Goal: Task Accomplishment & Management: Use online tool/utility

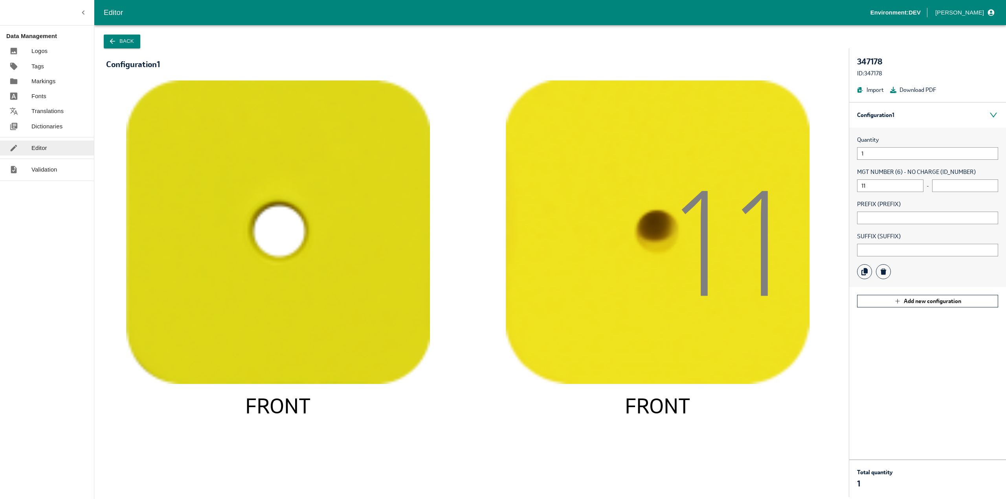
click at [36, 50] on p "Logos" at bounding box center [39, 51] width 16 height 9
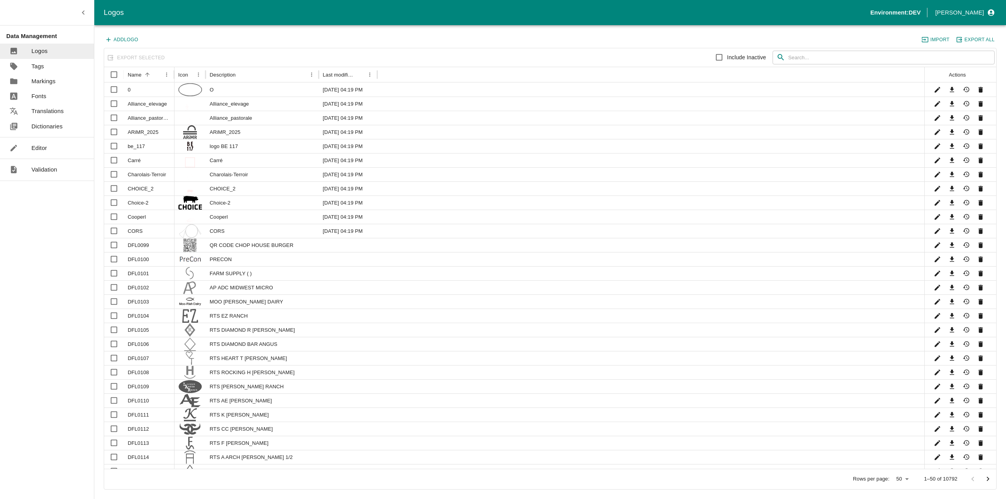
click at [135, 39] on button "Add Logo" at bounding box center [122, 40] width 37 height 10
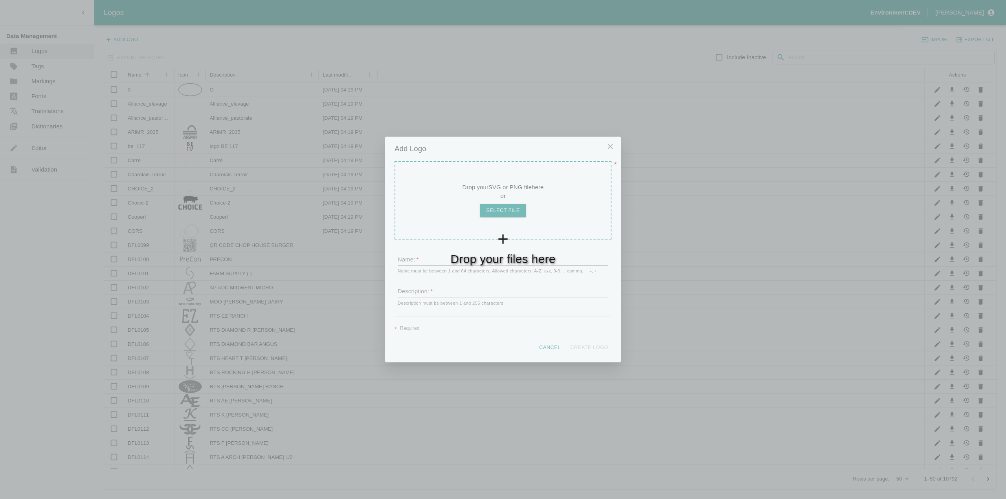
type input "ALLFLEX"
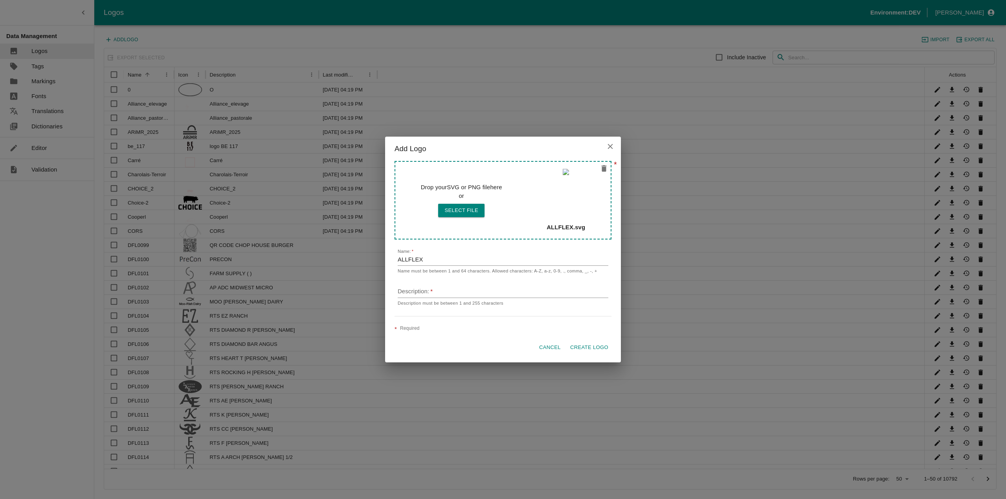
click at [429, 291] on input "Description:   *" at bounding box center [503, 292] width 211 height 11
click at [442, 345] on div "Cancel Create Logo" at bounding box center [503, 345] width 217 height 20
click at [405, 329] on p "Required" at bounding box center [410, 329] width 20 height 8
click at [406, 294] on input "Description:   *" at bounding box center [503, 292] width 211 height 11
drag, startPoint x: 396, startPoint y: 260, endPoint x: 433, endPoint y: 262, distance: 37.0
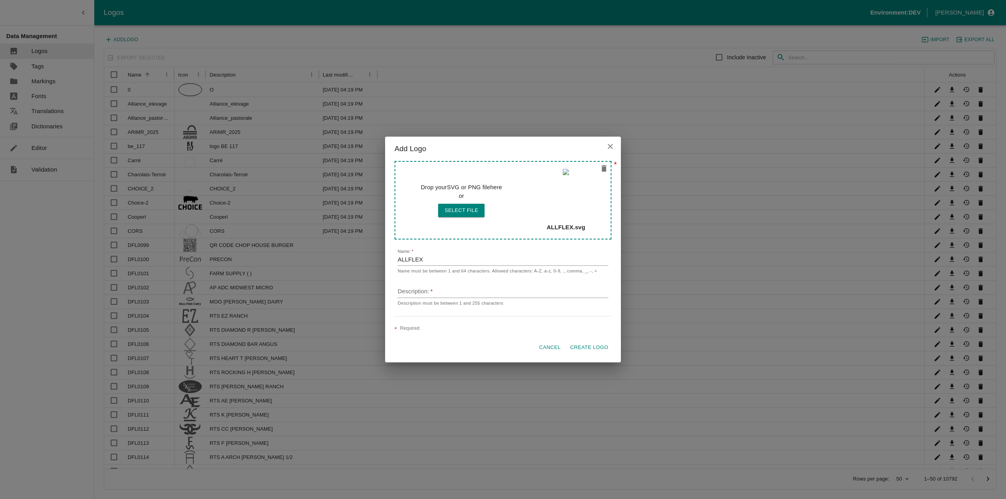
click at [433, 262] on div "Name:   * ALLFLEX Name must be between 1 and 64 characters. Allowed characters:…" at bounding box center [503, 278] width 217 height 64
drag, startPoint x: 432, startPoint y: 259, endPoint x: 397, endPoint y: 262, distance: 34.7
click at [397, 262] on div "Name:   * ALLFLEX Name must be between 1 and 64 characters. Allowed characters:…" at bounding box center [503, 278] width 217 height 64
click at [424, 293] on input "Description:   *" at bounding box center [503, 292] width 211 height 11
paste input "ALLFLEX"
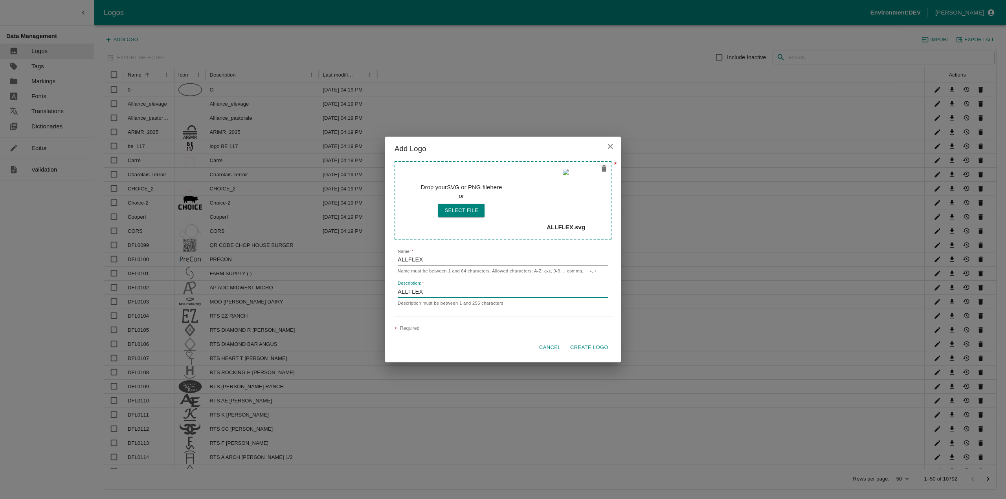
drag, startPoint x: 417, startPoint y: 292, endPoint x: 389, endPoint y: 292, distance: 27.5
click at [389, 292] on div "Drop your SVG or PNG file here or Select file ALLFLEX.svg Name:   * ALLFLEX Nam…" at bounding box center [503, 262] width 236 height 202
type input "Allflex"
click at [600, 349] on button "Create Logo" at bounding box center [589, 348] width 44 height 14
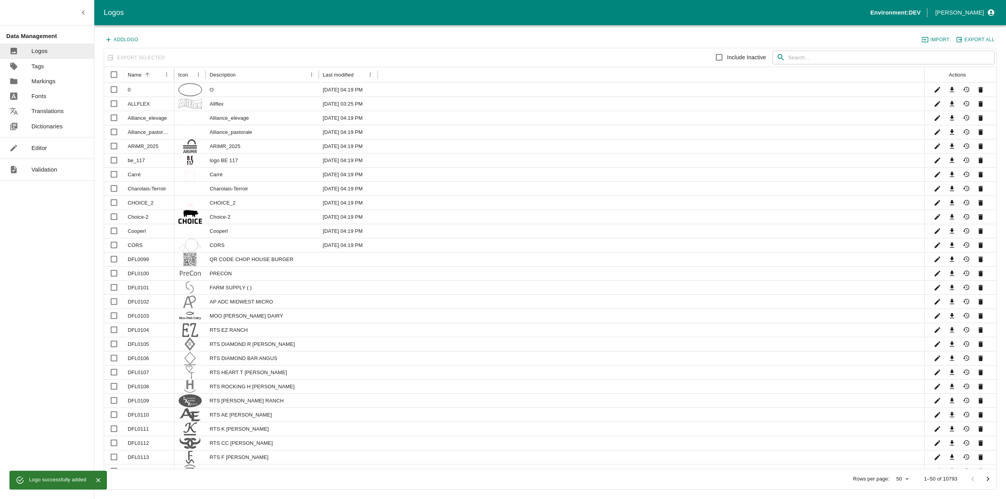
click at [112, 38] on icon "button" at bounding box center [108, 39] width 7 height 7
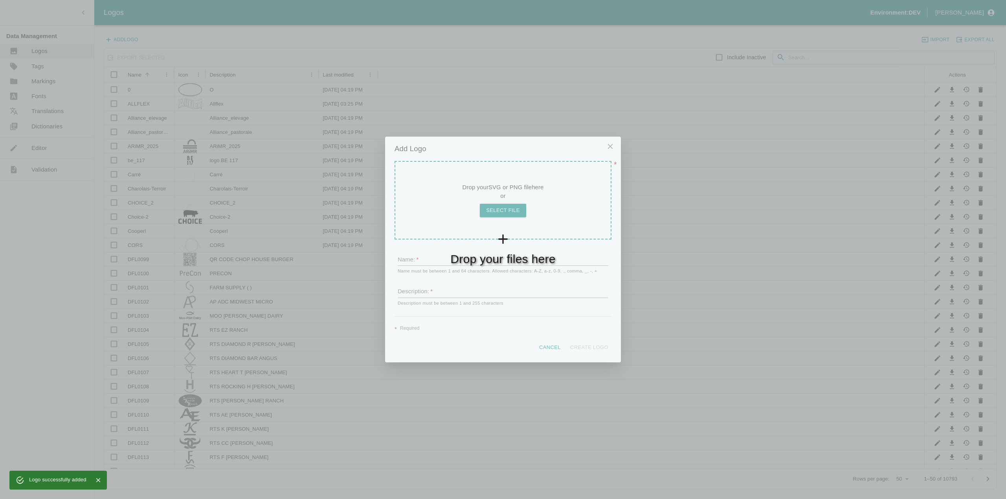
type input "US_Sheild"
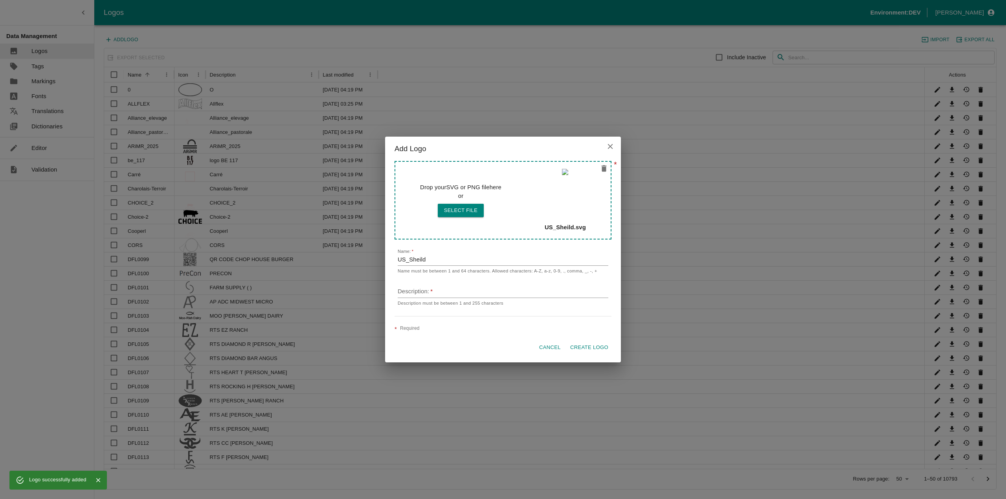
drag, startPoint x: 413, startPoint y: 288, endPoint x: 420, endPoint y: 290, distance: 7.5
click at [413, 288] on input "Description:   *" at bounding box center [503, 292] width 211 height 11
type input "US Sheild"
click at [587, 344] on button "Create Logo" at bounding box center [589, 348] width 44 height 14
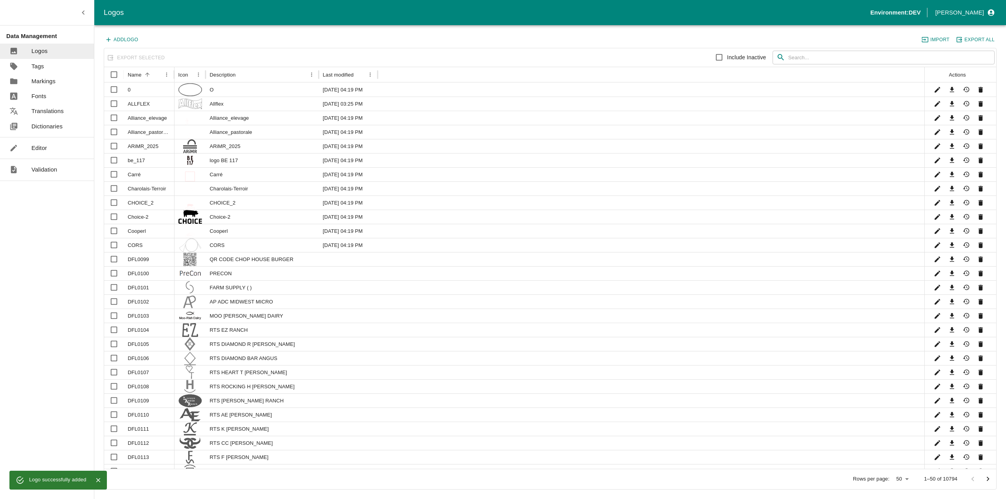
click at [43, 149] on p "Editor" at bounding box center [39, 148] width 16 height 9
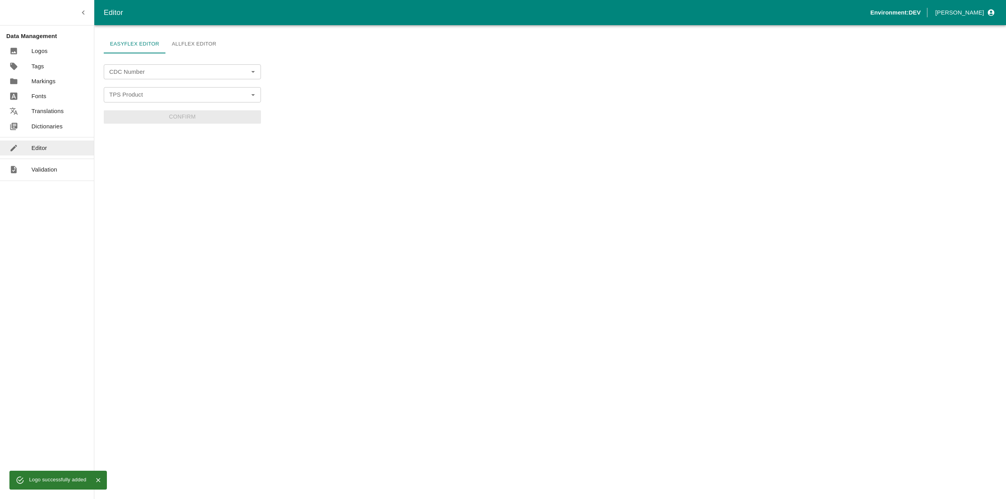
click at [188, 45] on link "Allflex Editor" at bounding box center [193, 44] width 57 height 19
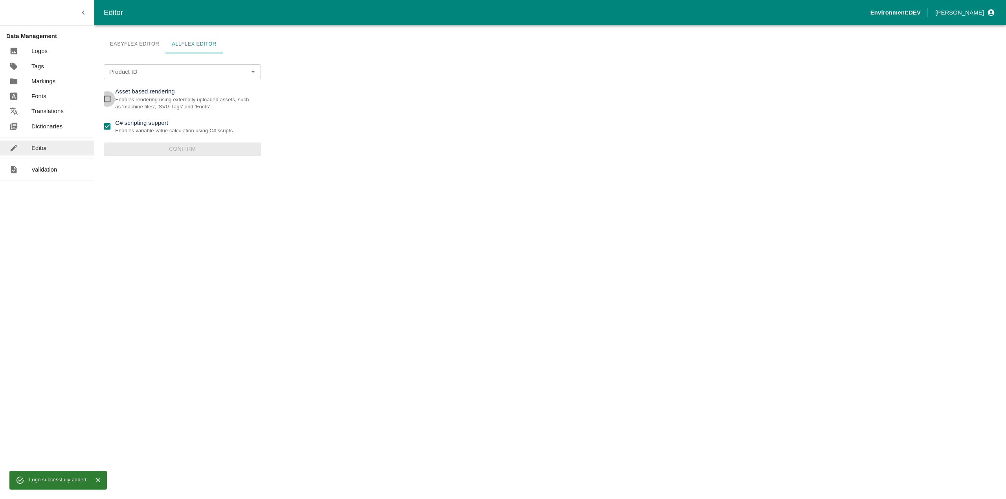
click at [109, 97] on input "Asset based rendering Enables rendering using externally uploaded assets, such …" at bounding box center [107, 99] width 16 height 16
checkbox input "true"
click at [108, 122] on input "C# scripting support Enables variable value calculation using C# scripts." at bounding box center [107, 127] width 16 height 16
checkbox input "false"
click at [138, 70] on input "Product ID" at bounding box center [170, 72] width 129 height 10
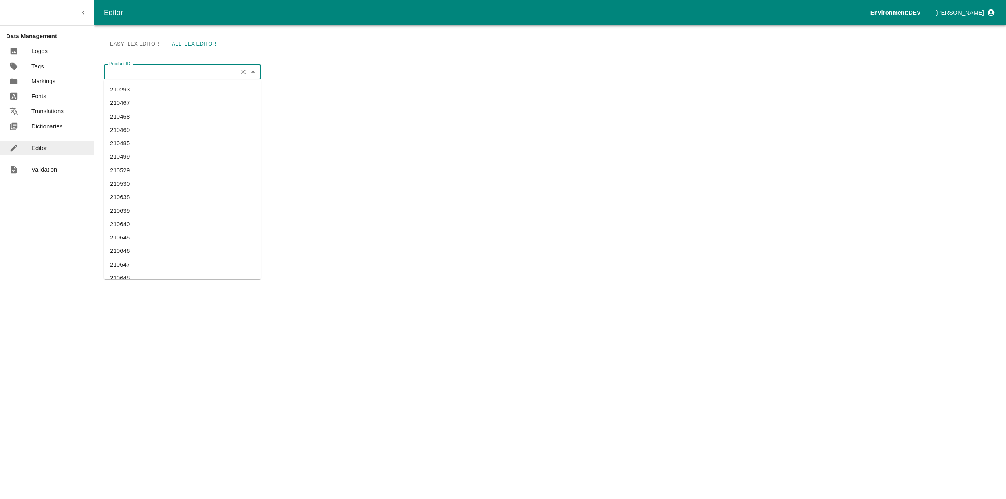
paste input "310359"
type input "310359"
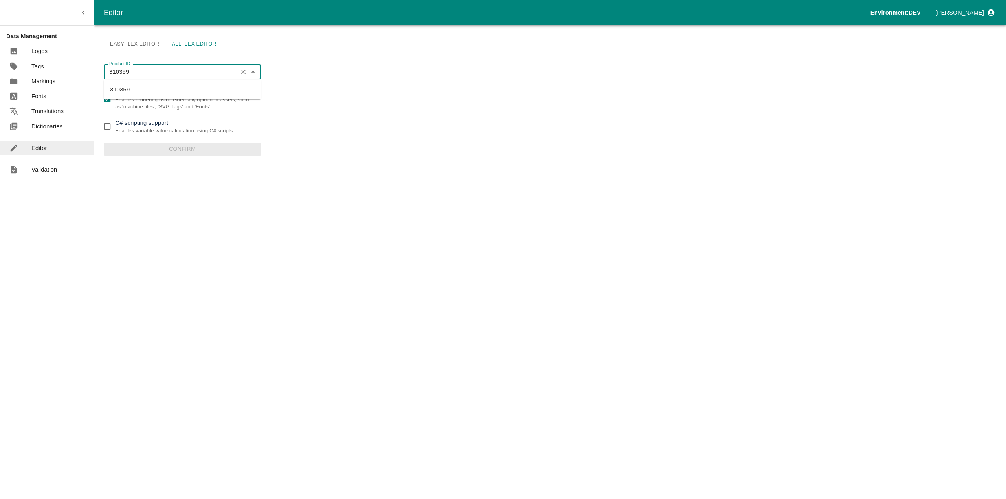
click at [130, 92] on li "310359" at bounding box center [182, 89] width 157 height 13
click at [178, 144] on button "Confirm" at bounding box center [182, 149] width 157 height 13
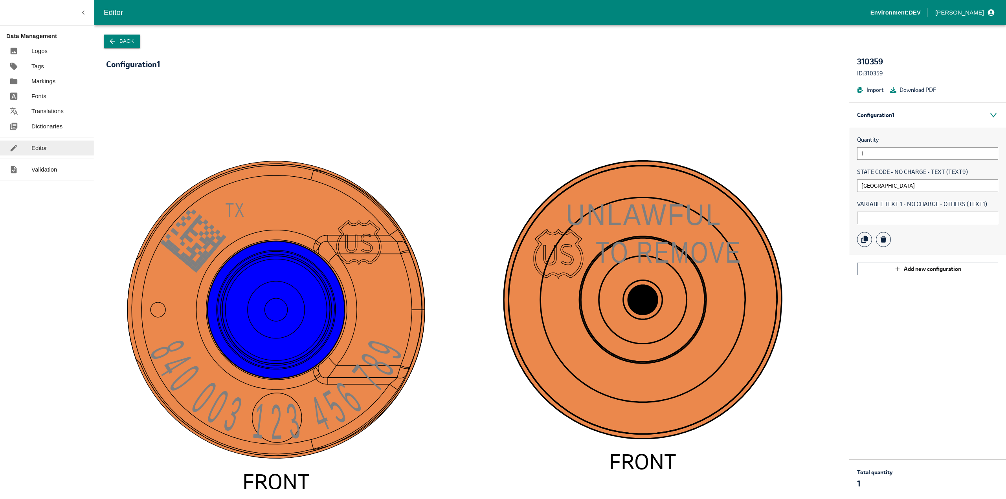
click at [112, 42] on icon "button" at bounding box center [112, 41] width 8 height 8
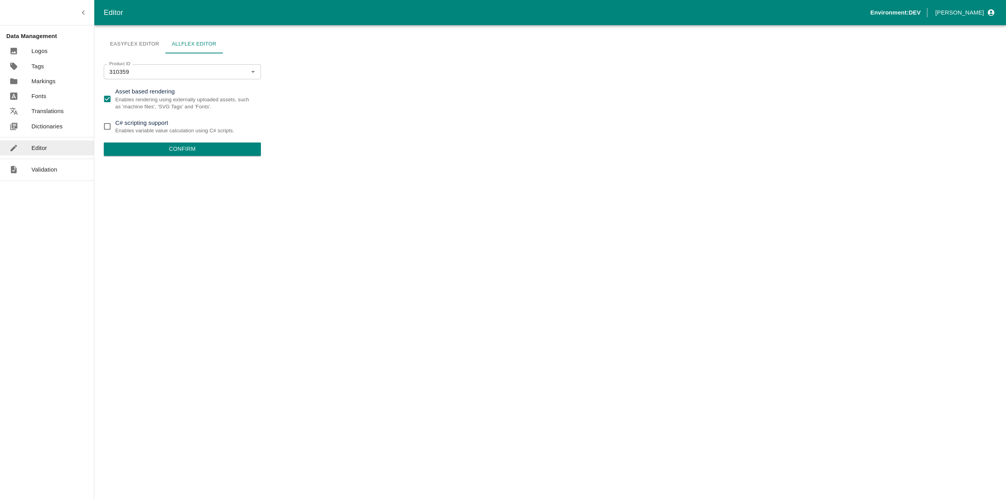
click at [44, 80] on p "Markings" at bounding box center [43, 81] width 24 height 9
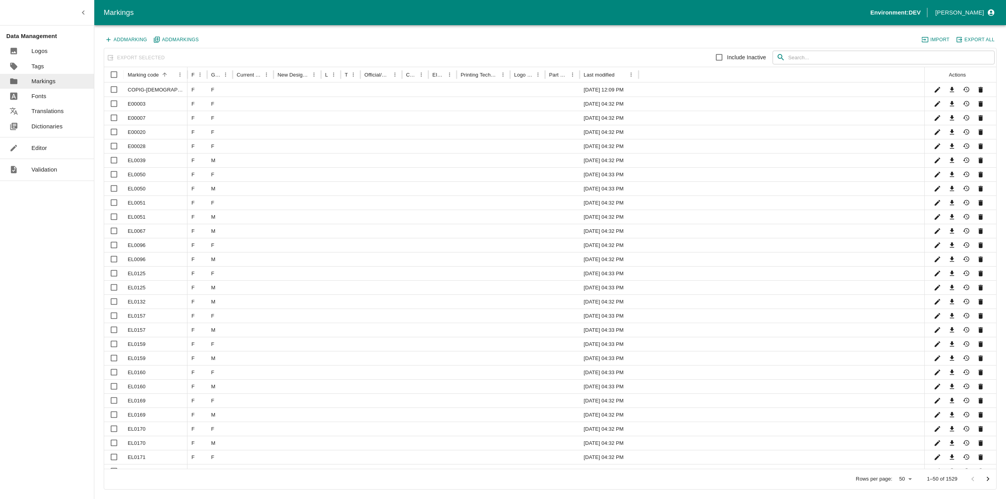
click at [887, 54] on input "text" at bounding box center [891, 58] width 206 height 14
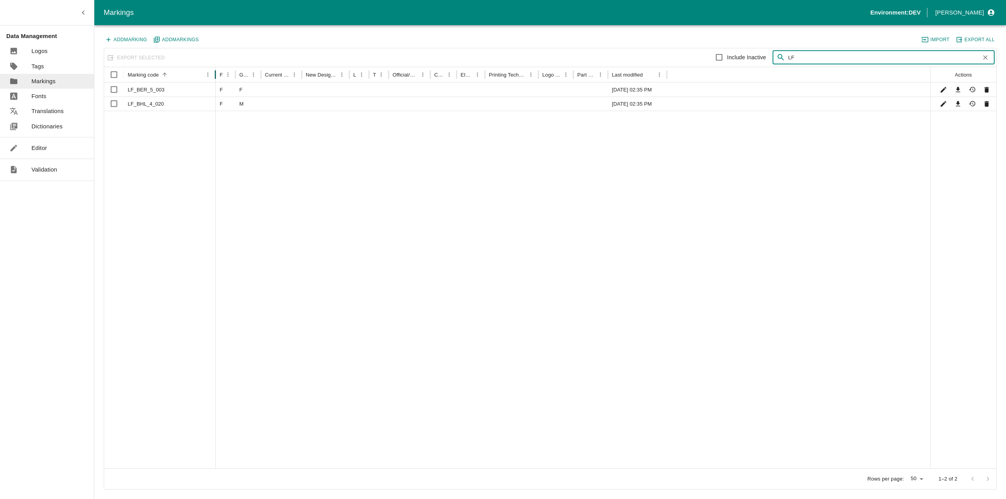
drag, startPoint x: 172, startPoint y: 74, endPoint x: 214, endPoint y: 74, distance: 42.1
click at [214, 74] on div at bounding box center [216, 74] width 4 height 15
type input "LF"
click at [947, 90] on button "Edit" at bounding box center [943, 89] width 11 height 11
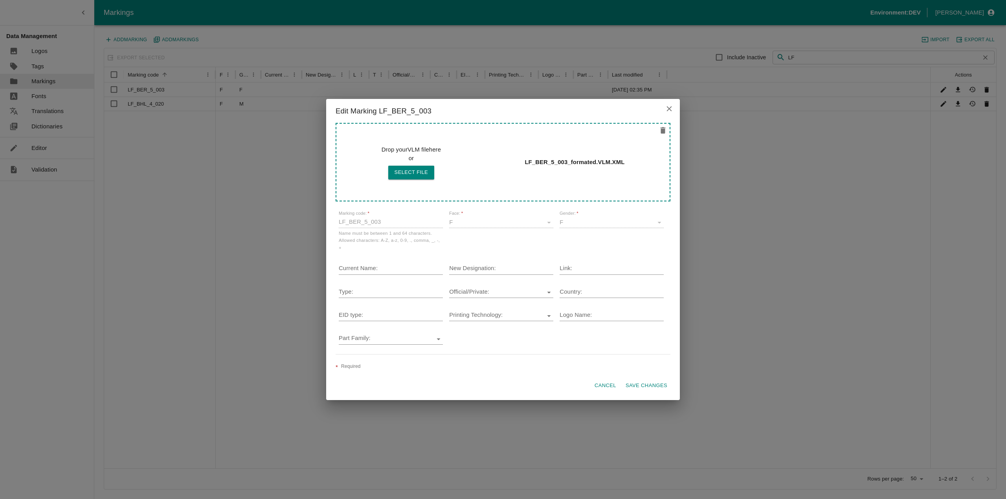
click at [638, 386] on button "Save changes" at bounding box center [646, 386] width 48 height 14
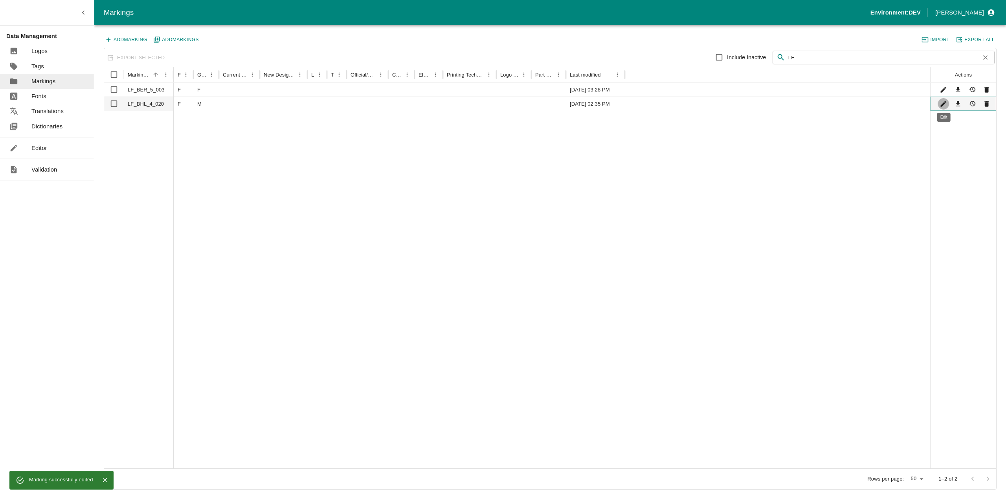
click at [944, 102] on icon "Edit" at bounding box center [943, 103] width 7 height 7
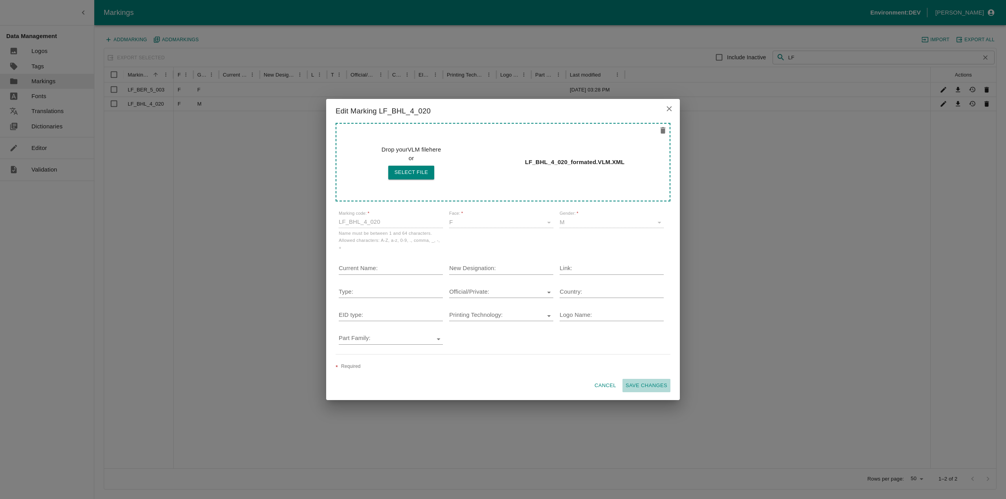
click at [651, 388] on button "Save changes" at bounding box center [646, 386] width 48 height 14
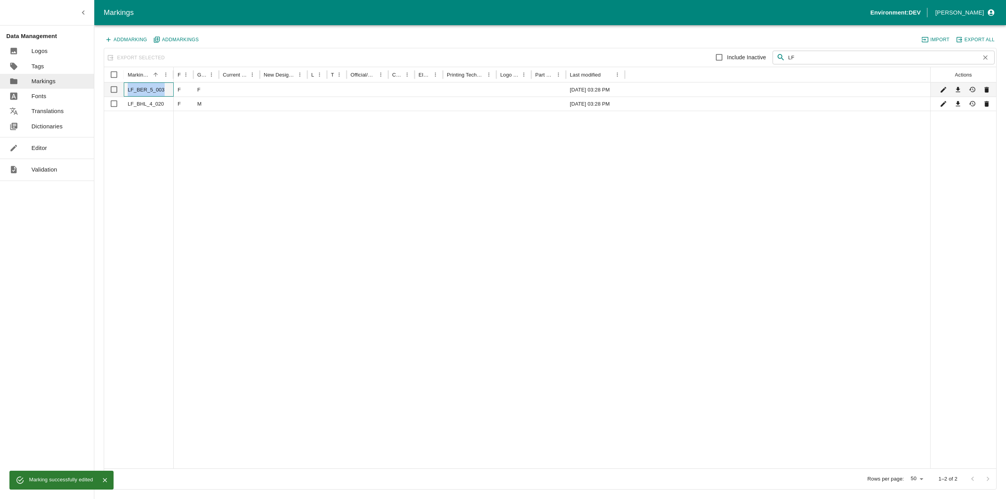
drag, startPoint x: 128, startPoint y: 88, endPoint x: 172, endPoint y: 90, distance: 44.5
click at [172, 90] on div "LF_BER_5_003" at bounding box center [149, 90] width 50 height 14
checkbox input "true"
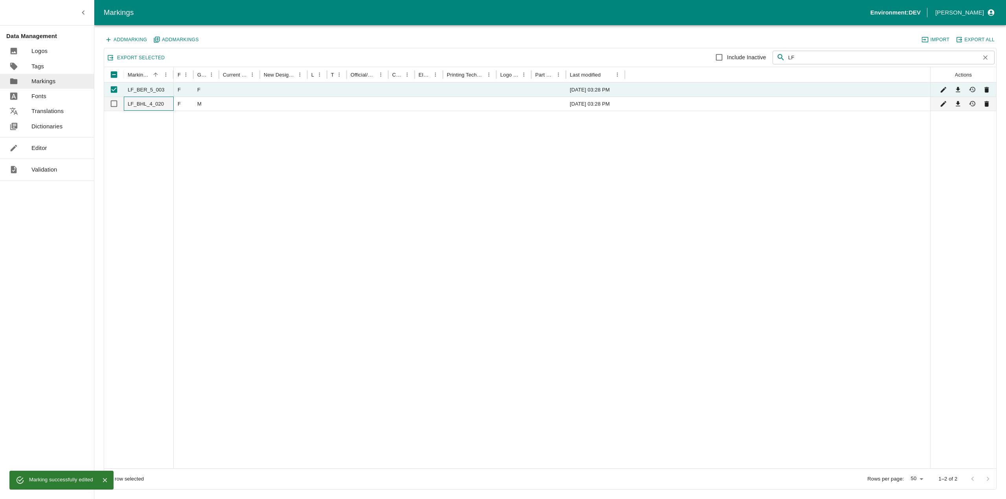
click at [154, 101] on div "LF_BHL_4_020" at bounding box center [149, 104] width 50 height 14
checkbox input "true"
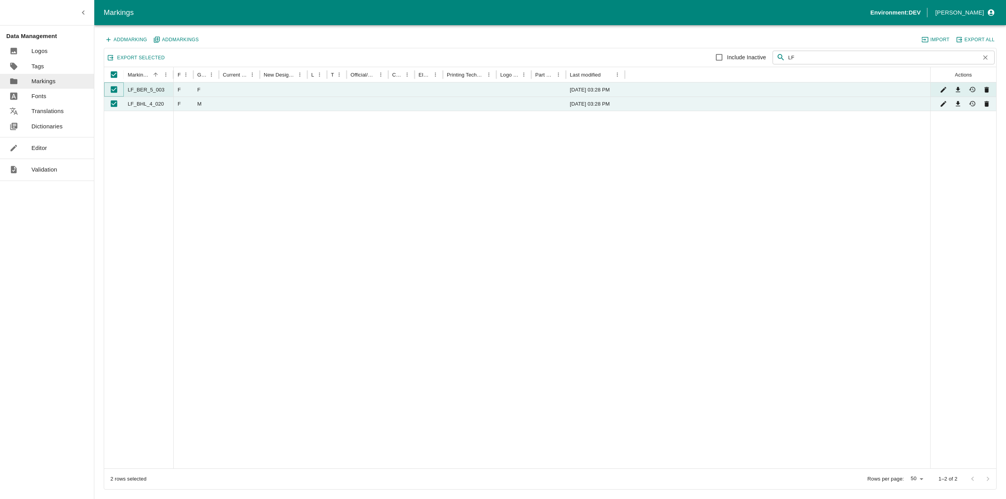
click at [115, 92] on input "Unselect row" at bounding box center [114, 90] width 16 height 16
checkbox input "false"
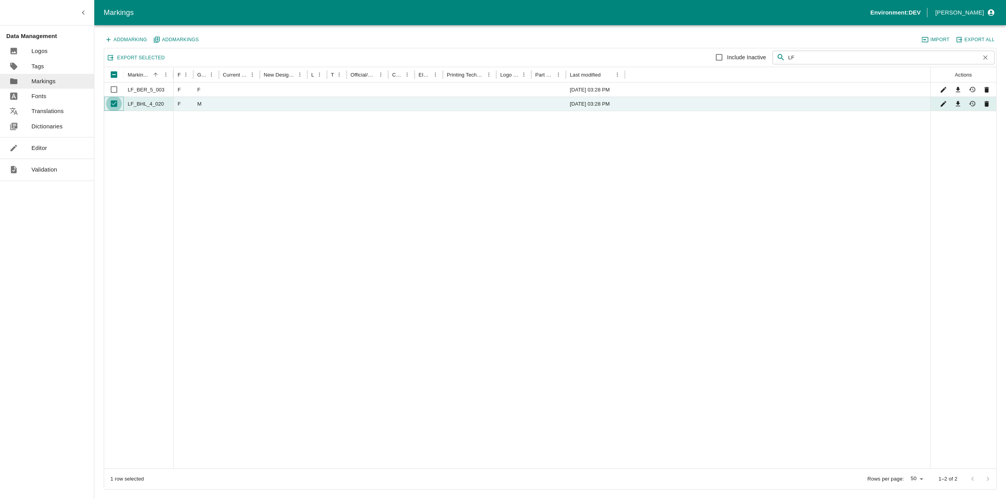
click at [116, 105] on input "Unselect row" at bounding box center [114, 104] width 16 height 16
checkbox input "false"
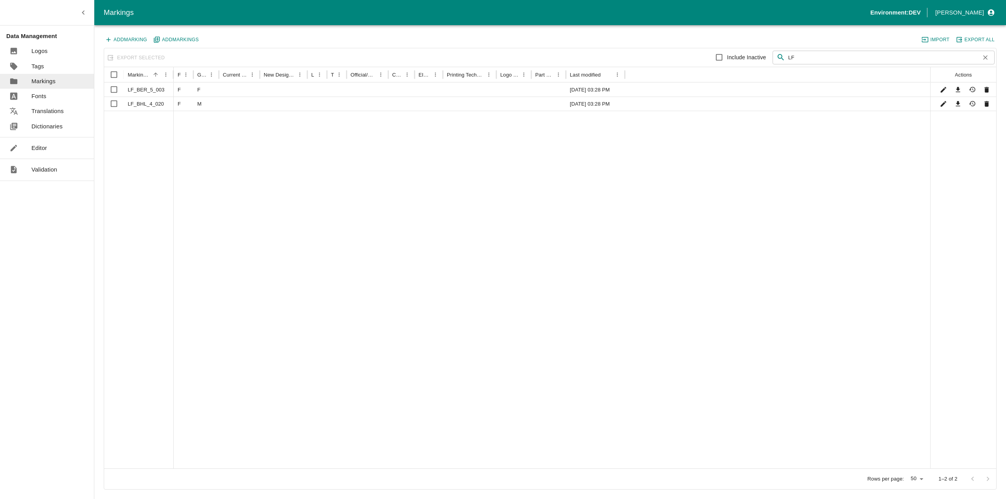
click at [248, 163] on div at bounding box center [552, 290] width 757 height 358
click at [944, 88] on icon "Edit" at bounding box center [943, 89] width 7 height 7
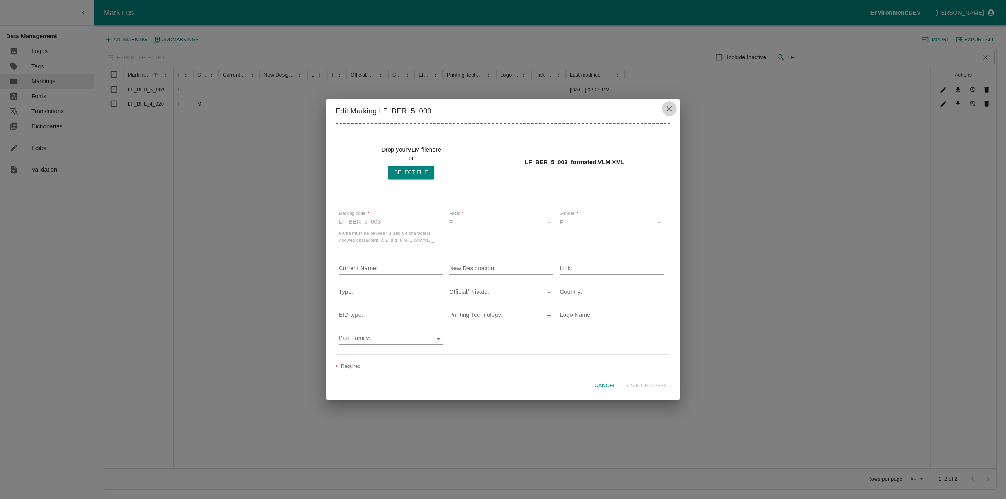
click at [671, 110] on icon "close" at bounding box center [669, 109] width 9 height 9
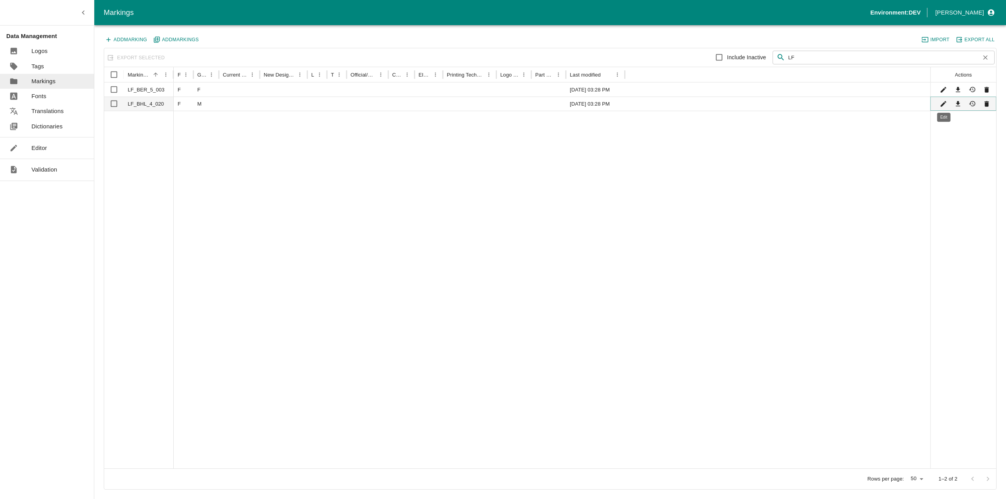
click at [942, 103] on icon "Edit" at bounding box center [943, 103] width 7 height 7
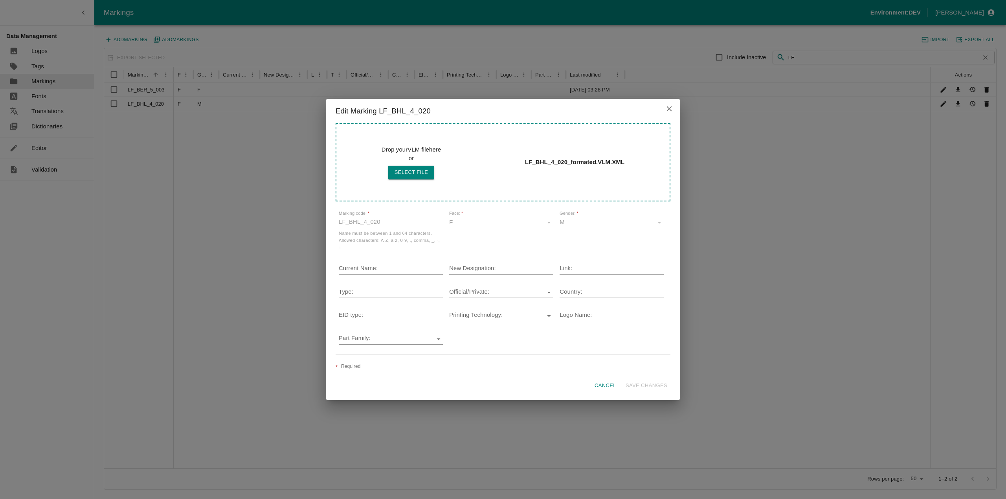
click at [664, 109] on button "close" at bounding box center [669, 108] width 15 height 15
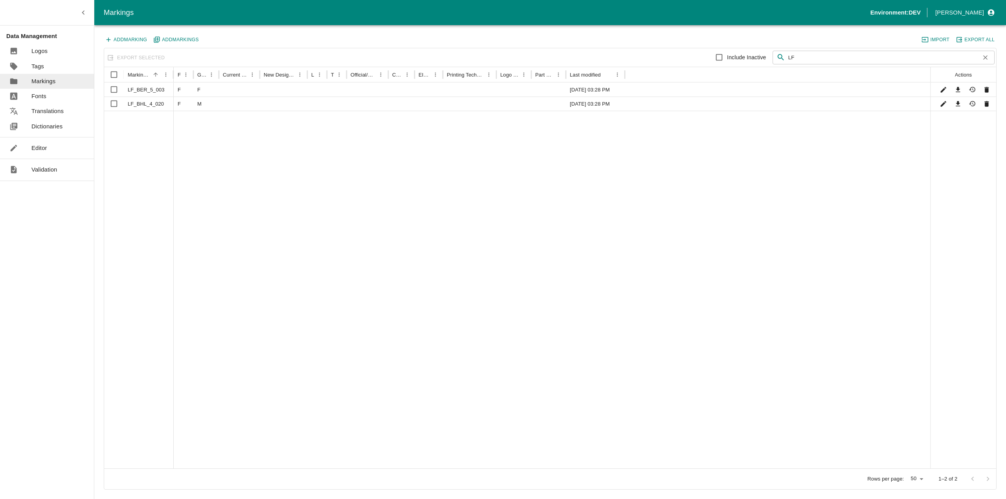
click at [40, 150] on p "Editor" at bounding box center [39, 148] width 16 height 9
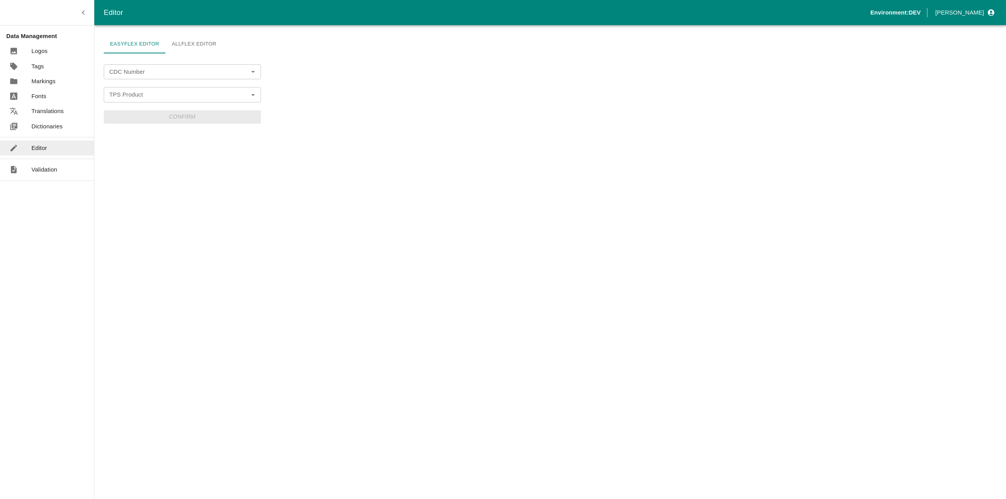
click at [181, 46] on link "Allflex Editor" at bounding box center [193, 44] width 57 height 19
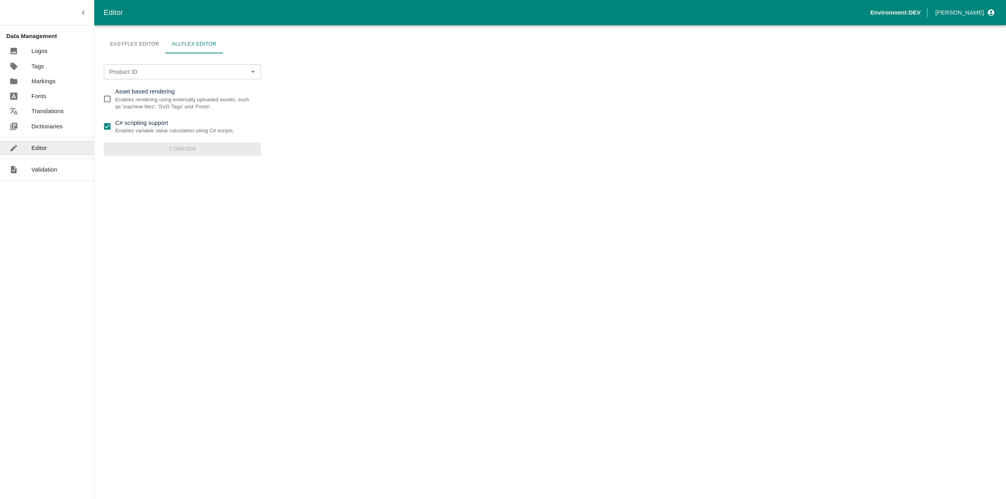
click at [107, 126] on input "C# scripting support Enables variable value calculation using C# scripts." at bounding box center [107, 127] width 16 height 16
checkbox input "false"
click at [110, 95] on input "Asset based rendering Enables rendering using externally uploaded assets, such …" at bounding box center [107, 99] width 16 height 16
checkbox input "true"
click at [138, 70] on input "Product ID" at bounding box center [170, 72] width 129 height 10
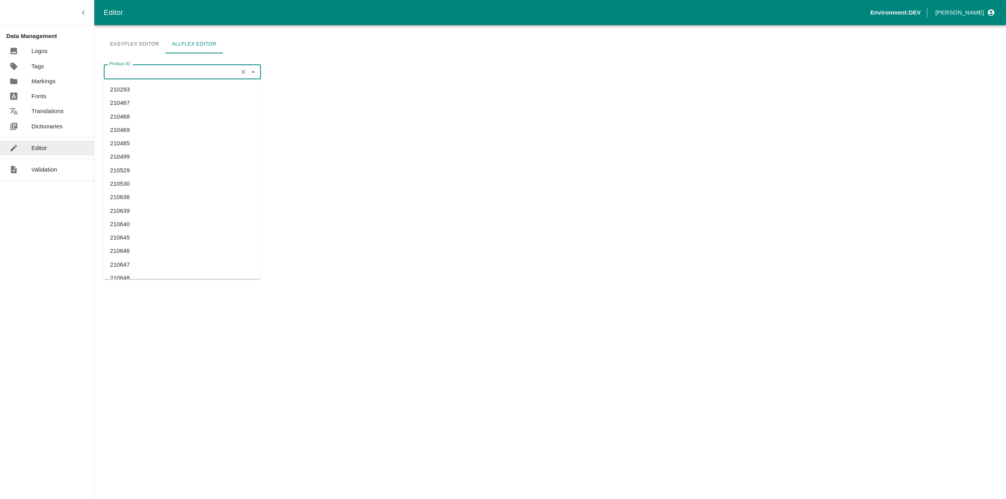
paste input "310359"
type input "310359"
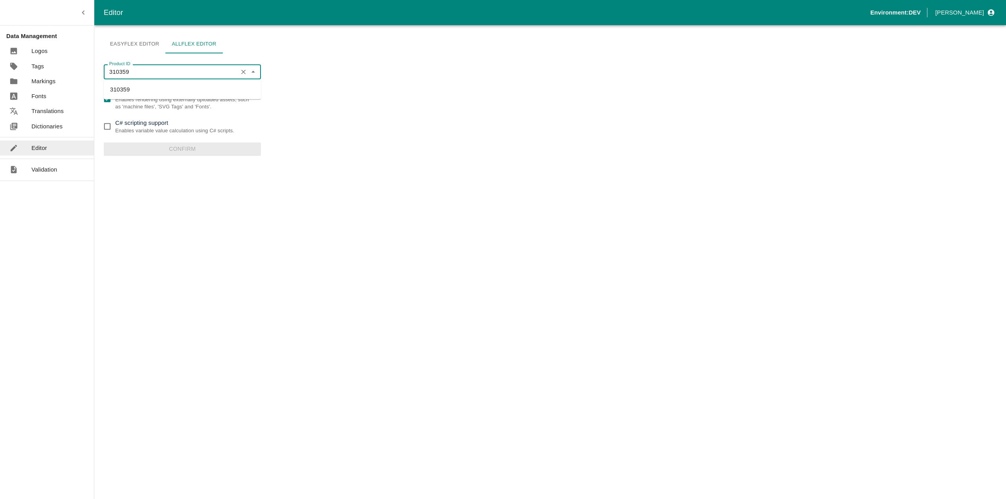
click at [135, 87] on li "310359" at bounding box center [182, 89] width 157 height 13
click at [210, 144] on button "Confirm" at bounding box center [182, 149] width 157 height 13
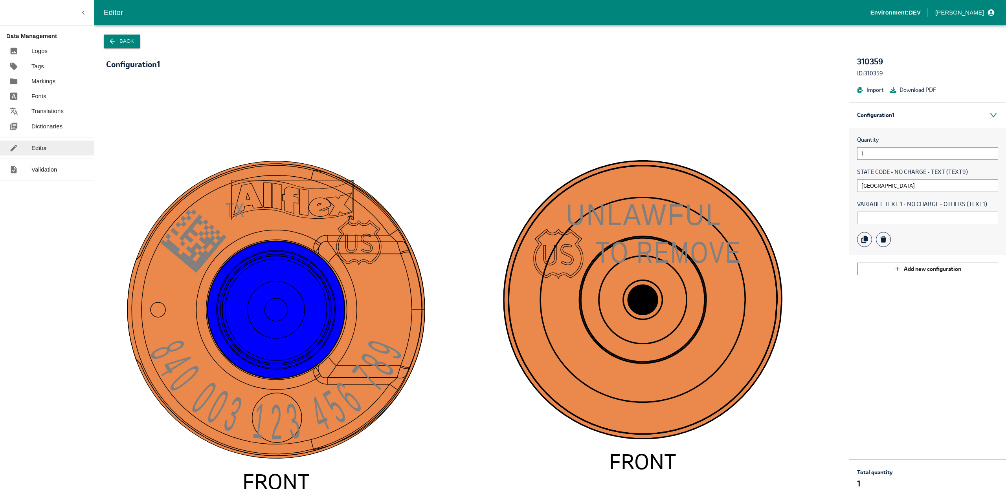
click at [258, 196] on rect at bounding box center [243, 199] width 217 height 15
click at [266, 186] on rect at bounding box center [292, 200] width 122 height 40
click at [428, 136] on icon "840 003 123 456 78 9 T X FRONT UNLAWFU L TO REMOV E FRONT" at bounding box center [471, 285] width 715 height 409
click at [424, 143] on icon "840 003 123 456 78 9 T X FRONT UNLAWFU L TO REMOV E FRONT" at bounding box center [471, 285] width 715 height 409
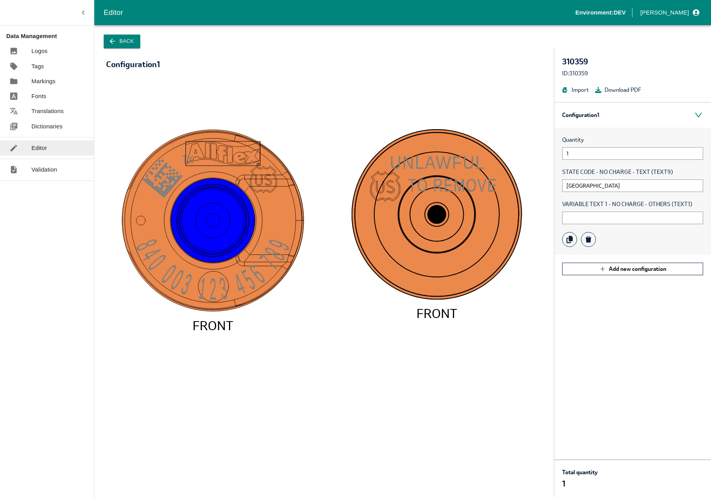
click at [252, 142] on rect at bounding box center [223, 153] width 75 height 24
drag, startPoint x: 280, startPoint y: 244, endPoint x: 261, endPoint y: 264, distance: 27.2
click at [261, 264] on textpath "840 003 123 456 78 9" at bounding box center [213, 270] width 166 height 71
click at [261, 264] on tspan "840 003 123 456 78" at bounding box center [211, 270] width 163 height 71
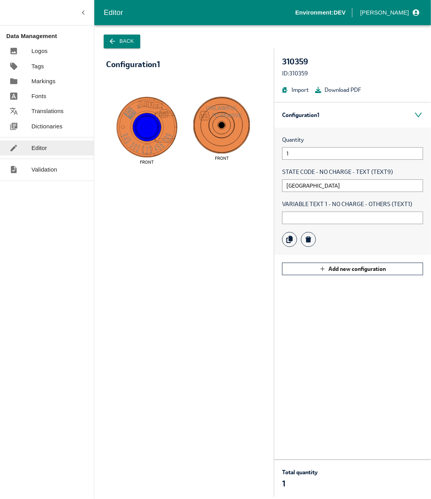
click at [183, 301] on icon "840 003 123 456 78 9 T X FRONT UNLAWFU L TO REMOV E FRONT" at bounding box center [184, 285] width 140 height 409
click at [302, 217] on input "text" at bounding box center [352, 218] width 141 height 13
type input "+"
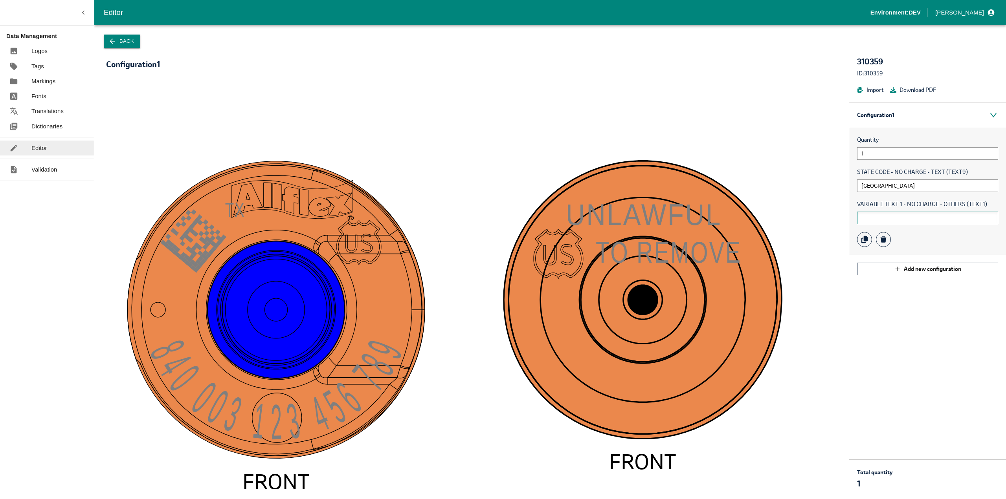
click at [901, 221] on input "text" at bounding box center [927, 218] width 141 height 13
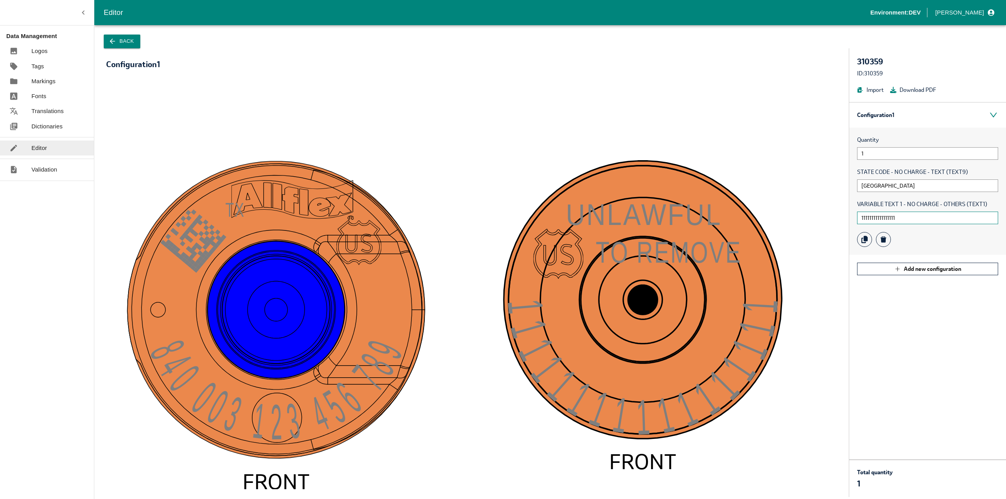
type input "11111111111111111"
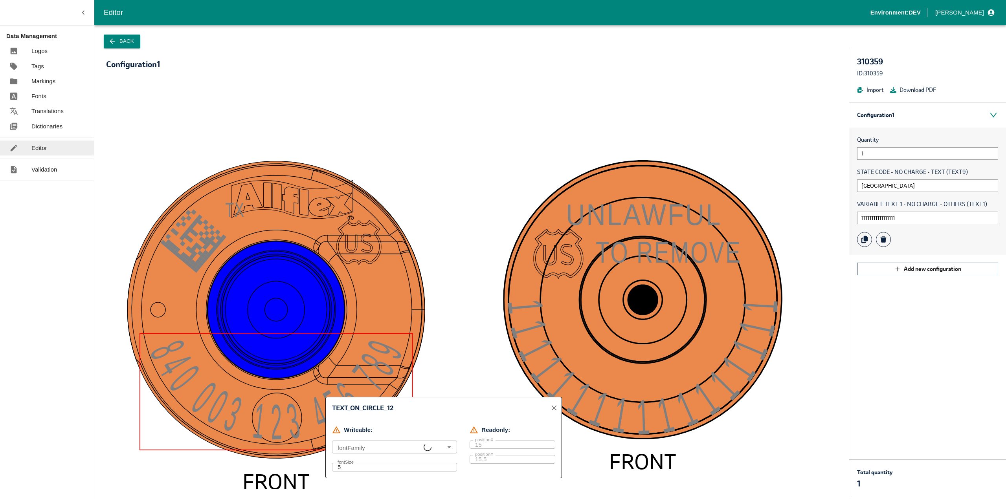
type input "ar-5"
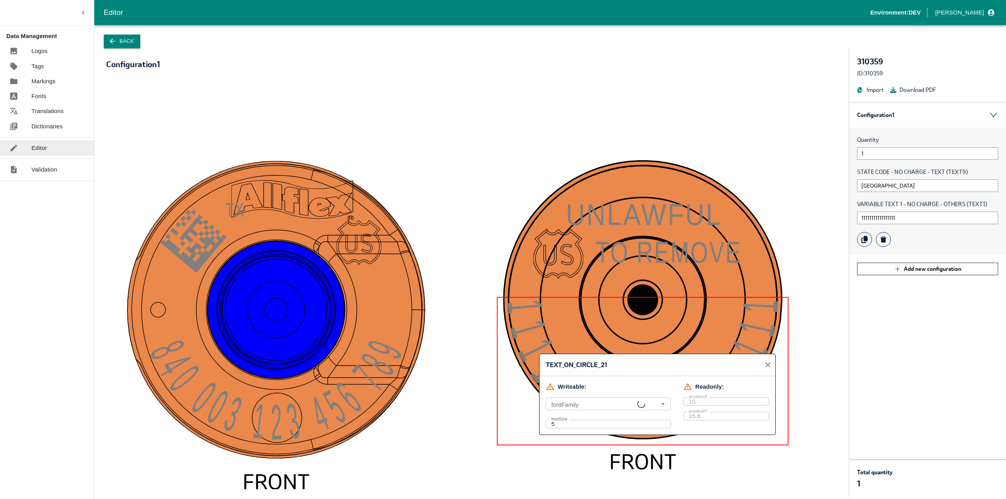
type input "ar-5"
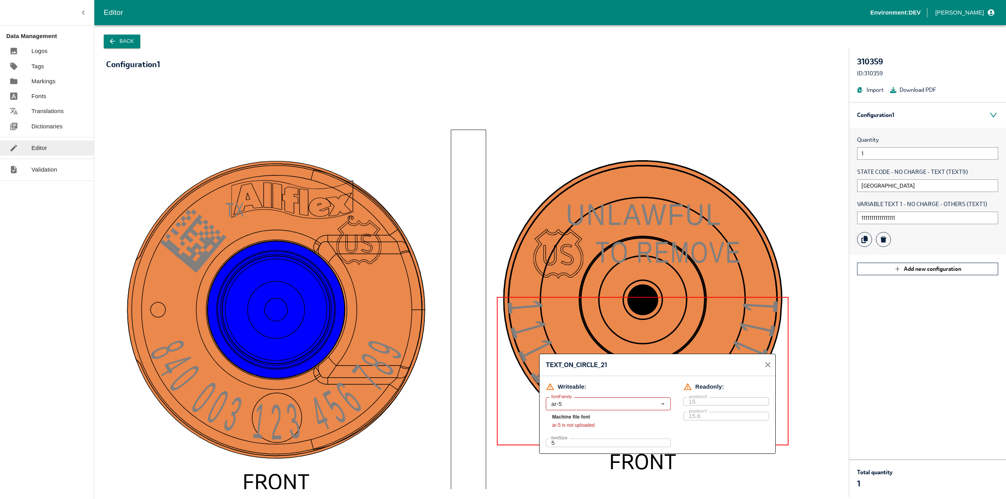
click at [473, 368] on rect at bounding box center [468, 331] width 35 height 402
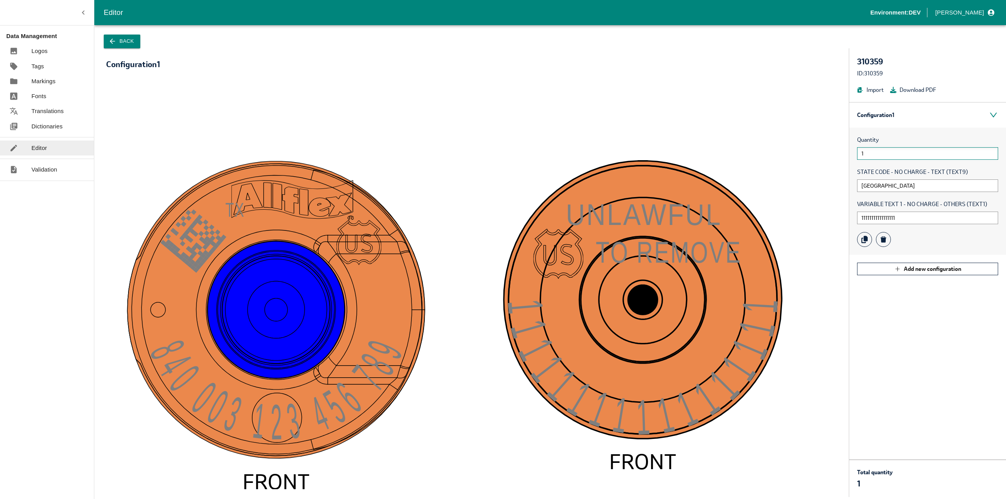
click at [885, 159] on input "1" at bounding box center [927, 153] width 141 height 13
click at [122, 40] on button "Back" at bounding box center [122, 42] width 37 height 14
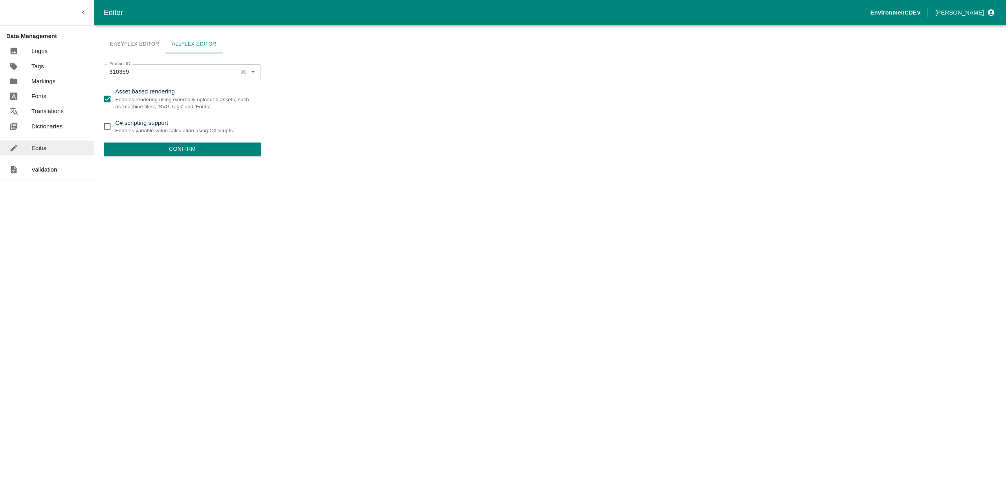
click at [134, 71] on input "310359" at bounding box center [170, 72] width 129 height 10
click at [121, 72] on input "310359" at bounding box center [170, 72] width 129 height 10
click at [126, 70] on input "310359" at bounding box center [170, 72] width 129 height 10
click at [127, 69] on input "310359" at bounding box center [170, 72] width 129 height 10
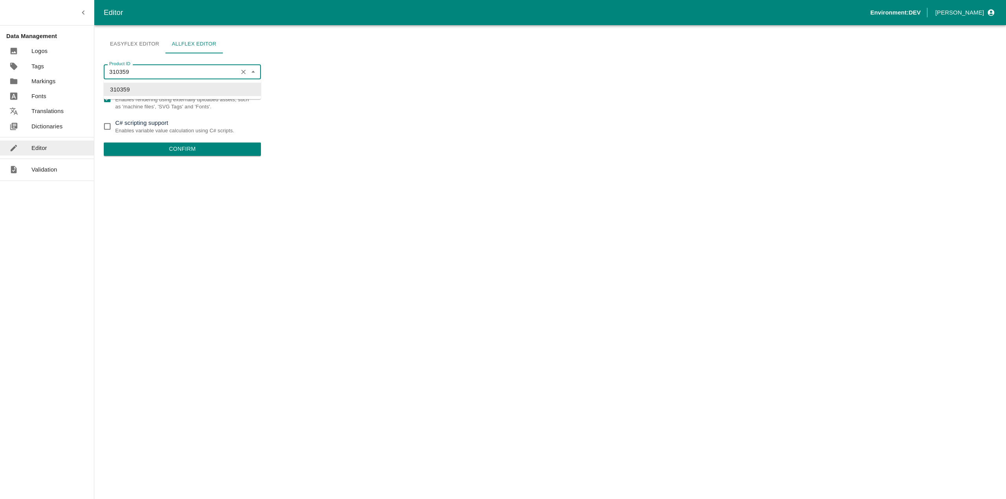
click at [144, 70] on input "310359" at bounding box center [170, 72] width 129 height 10
click at [197, 293] on div "Product ID 310359 Product ID Asset based rendering Enables rendering using exte…" at bounding box center [182, 275] width 157 height 430
click at [130, 73] on input "310359" at bounding box center [170, 72] width 129 height 10
click at [328, 101] on div "Easyflex Editor Allflex Editor Product ID 310359 Product ID Asset based renderi…" at bounding box center [550, 262] width 912 height 474
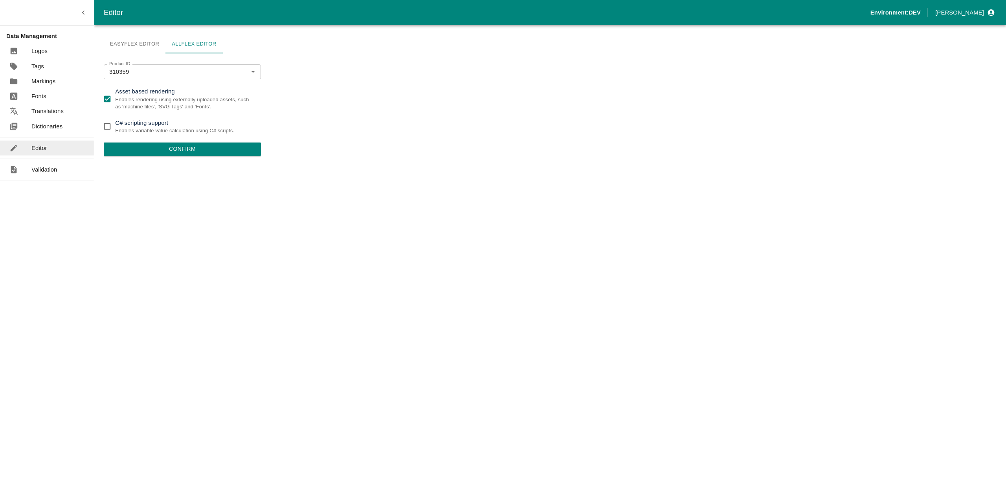
click at [107, 97] on input "Asset based rendering Enables rendering using externally uploaded assets, such …" at bounding box center [107, 99] width 16 height 16
checkbox input "false"
click at [163, 156] on button "Confirm" at bounding box center [182, 149] width 157 height 13
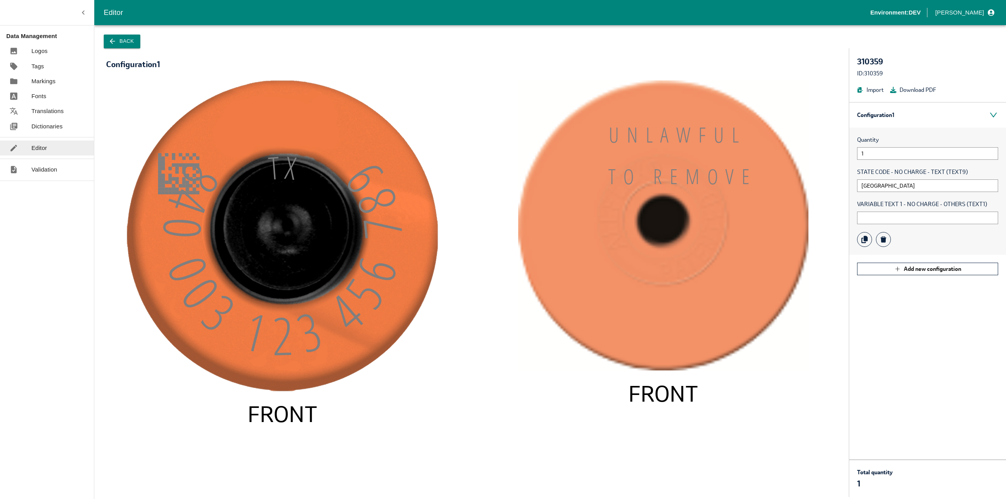
click at [371, 181] on tspan "9" at bounding box center [364, 178] width 70 height 58
drag, startPoint x: 366, startPoint y: 176, endPoint x: 318, endPoint y: 309, distance: 141.4
click at [318, 309] on textpath "840 003 123 456 78 9" at bounding box center [282, 259] width 270 height 221
click at [297, 348] on tspan "840 003 123 456 78" at bounding box center [282, 260] width 270 height 220
click at [866, 158] on input "1" at bounding box center [927, 153] width 141 height 13
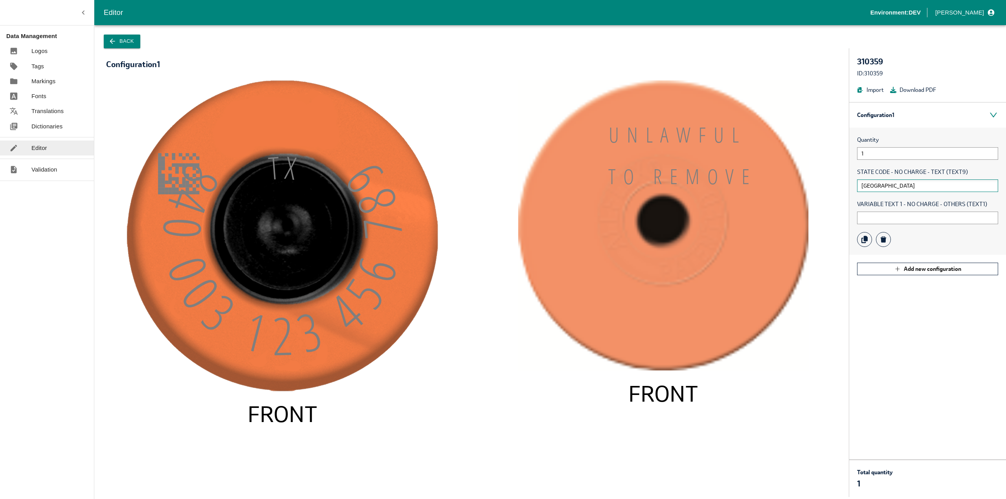
click at [867, 181] on input "[GEOGRAPHIC_DATA]" at bounding box center [927, 186] width 141 height 13
click at [872, 213] on input "text" at bounding box center [927, 218] width 141 height 13
click at [769, 376] on icon "840 003 123 456 78 9 T X FRONT UNLAWFU L TO REMOV E FRONT" at bounding box center [471, 285] width 715 height 409
click at [749, 323] on image at bounding box center [663, 226] width 290 height 290
drag, startPoint x: 746, startPoint y: 347, endPoint x: 720, endPoint y: 316, distance: 40.8
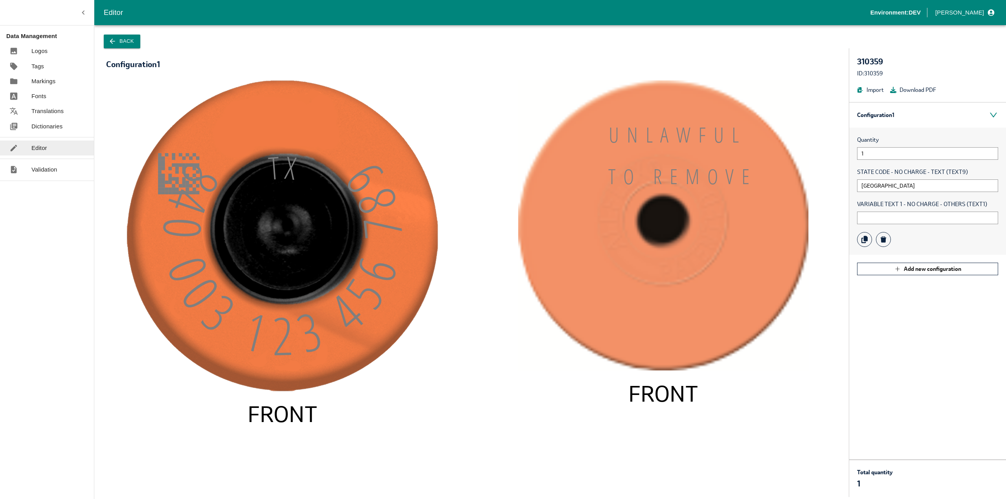
click at [720, 316] on image at bounding box center [663, 226] width 290 height 290
click at [719, 315] on image at bounding box center [663, 226] width 290 height 290
drag, startPoint x: 614, startPoint y: 130, endPoint x: 657, endPoint y: 175, distance: 61.7
click at [657, 175] on icon "840 003 123 456 78 9 T X FRONT UNLAWFU L TO REMOV E FRONT" at bounding box center [471, 285] width 715 height 409
click at [597, 273] on image at bounding box center [663, 226] width 290 height 290
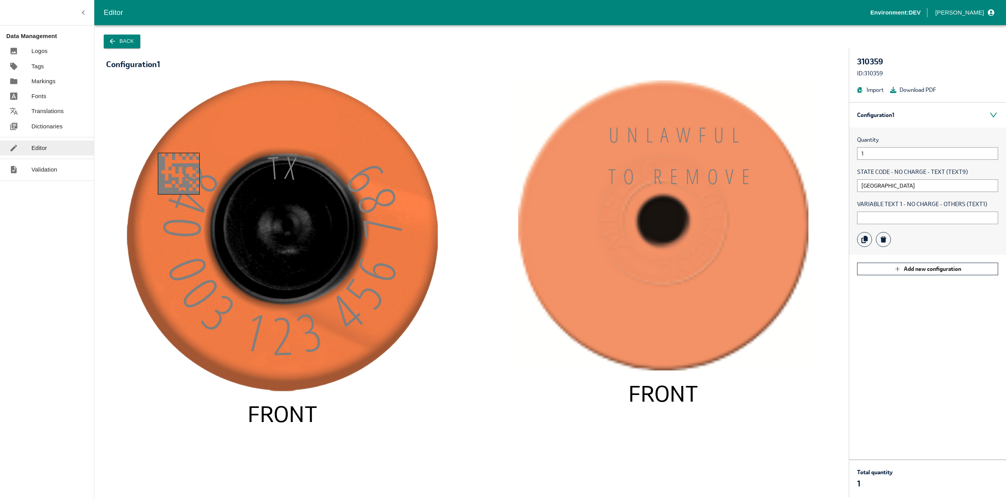
click at [167, 176] on rect at bounding box center [179, 174] width 42 height 42
click at [207, 159] on image at bounding box center [282, 236] width 311 height 311
click at [169, 170] on rect at bounding box center [179, 174] width 42 height 42
click at [267, 153] on rect at bounding box center [230, 137] width 83 height 31
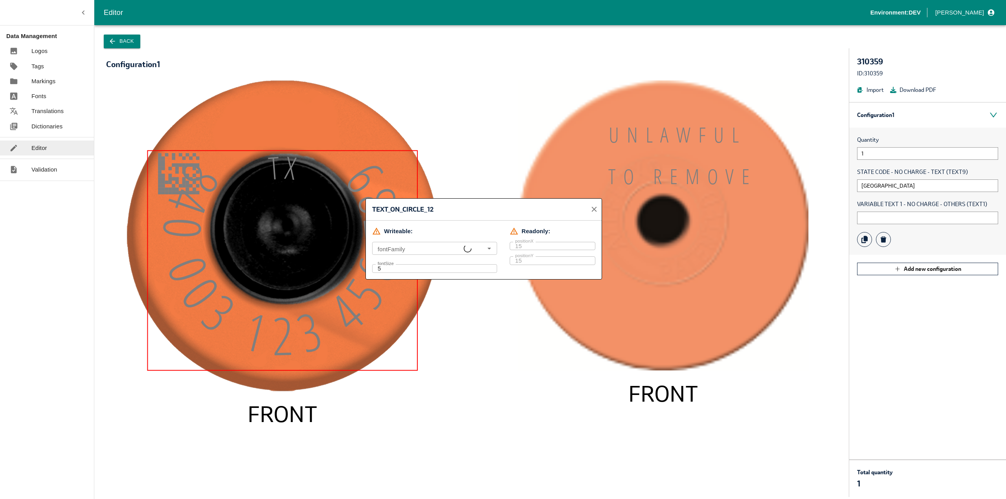
type input "Open Sans Condensed Light"
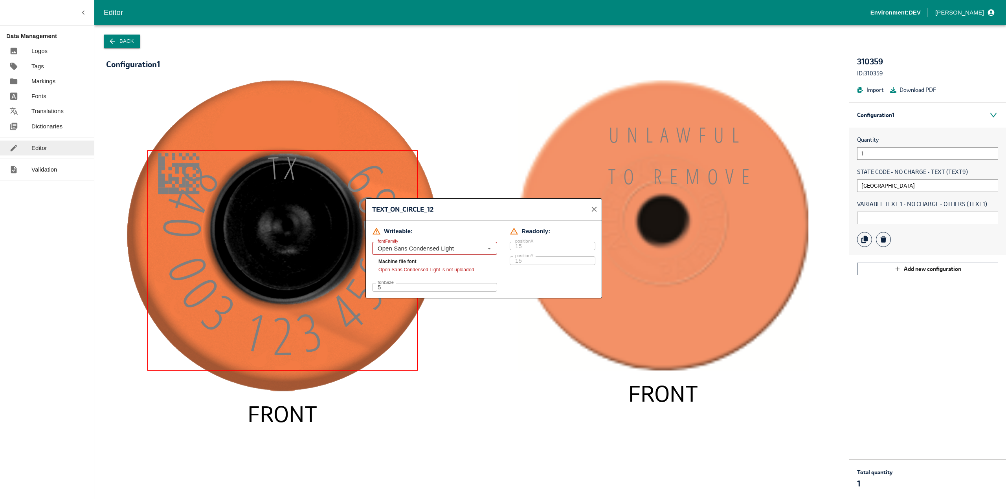
click at [407, 105] on image at bounding box center [282, 236] width 311 height 311
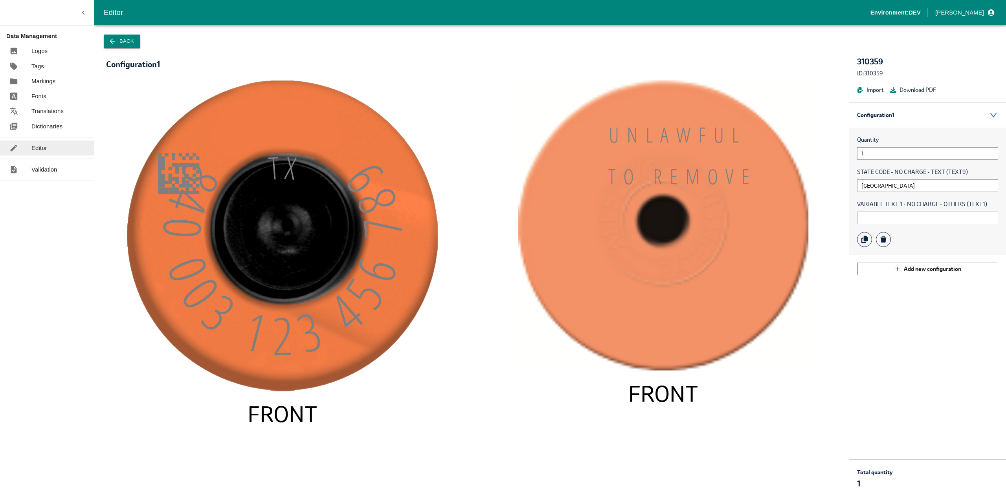
click at [360, 183] on tspan "9" at bounding box center [364, 178] width 70 height 58
drag, startPoint x: 369, startPoint y: 185, endPoint x: 304, endPoint y: 362, distance: 188.0
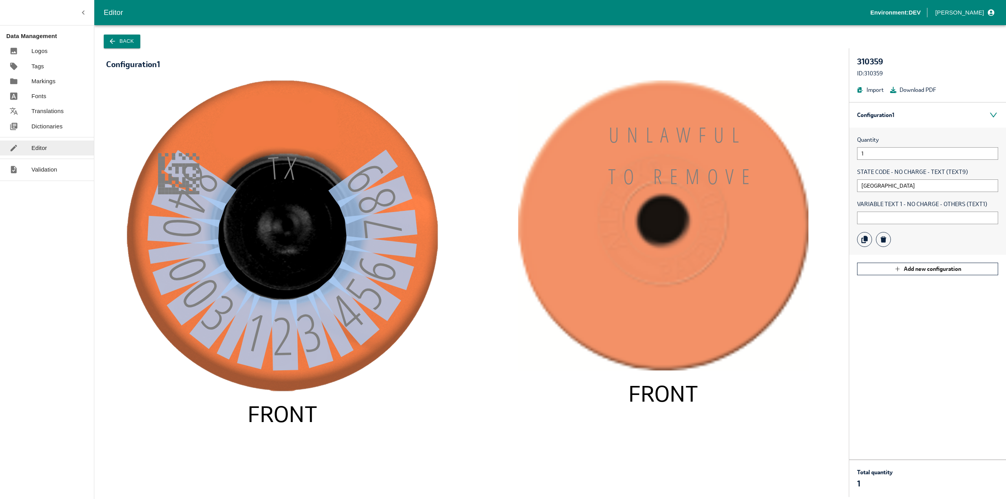
click at [304, 362] on icon "840 003 123 456 78 9 T X FRONT UNLAWFU L TO REMOV E FRONT" at bounding box center [471, 285] width 715 height 409
click at [405, 378] on image at bounding box center [282, 236] width 311 height 311
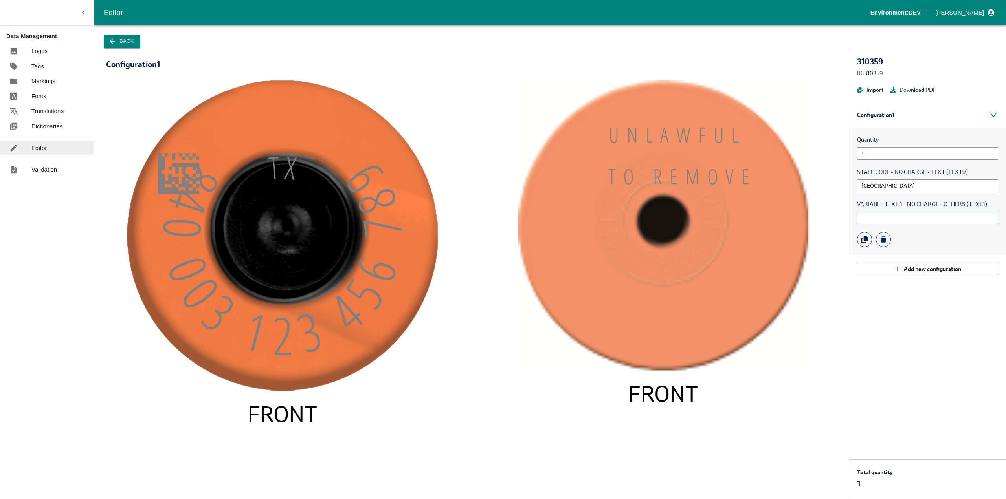
click at [884, 218] on input "text" at bounding box center [927, 218] width 141 height 13
type input "+"
type input "1"
drag, startPoint x: 278, startPoint y: 131, endPoint x: 272, endPoint y: 131, distance: 6.3
click at [278, 131] on image at bounding box center [282, 236] width 311 height 311
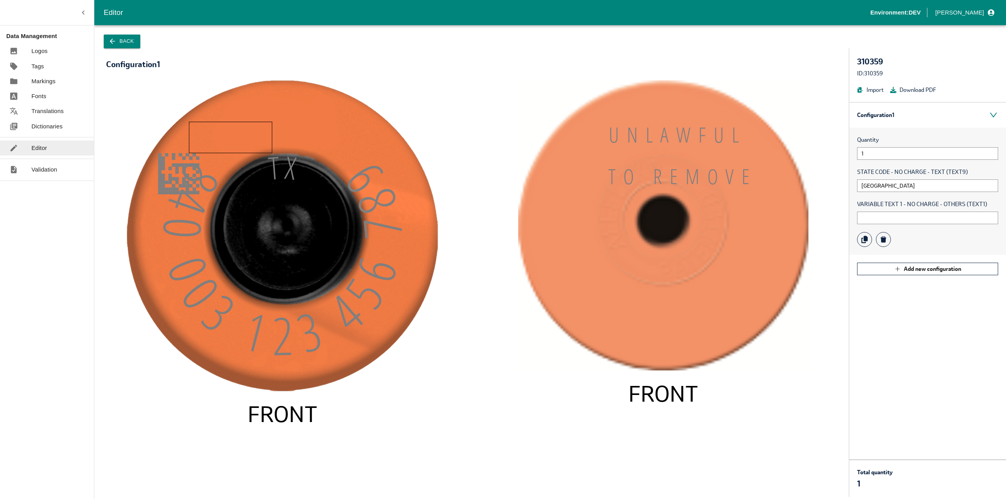
click at [241, 133] on rect at bounding box center [230, 137] width 83 height 31
click at [239, 109] on image at bounding box center [282, 236] width 311 height 311
click at [291, 107] on image at bounding box center [282, 236] width 311 height 311
click at [299, 135] on image at bounding box center [282, 236] width 311 height 311
click at [324, 150] on rect at bounding box center [318, 137] width 31 height 31
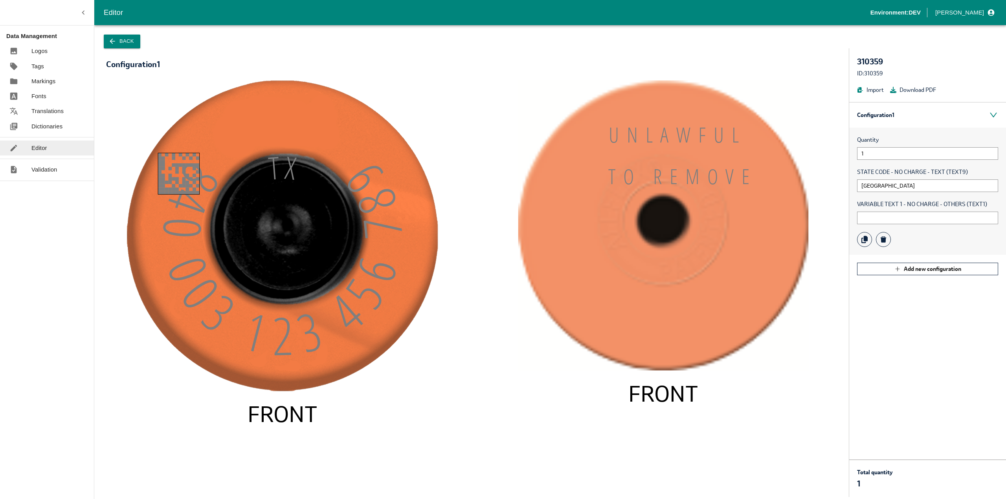
click at [172, 174] on rect at bounding box center [179, 174] width 42 height 42
click at [230, 158] on image at bounding box center [282, 236] width 311 height 311
click at [117, 38] on button "Back" at bounding box center [122, 42] width 37 height 14
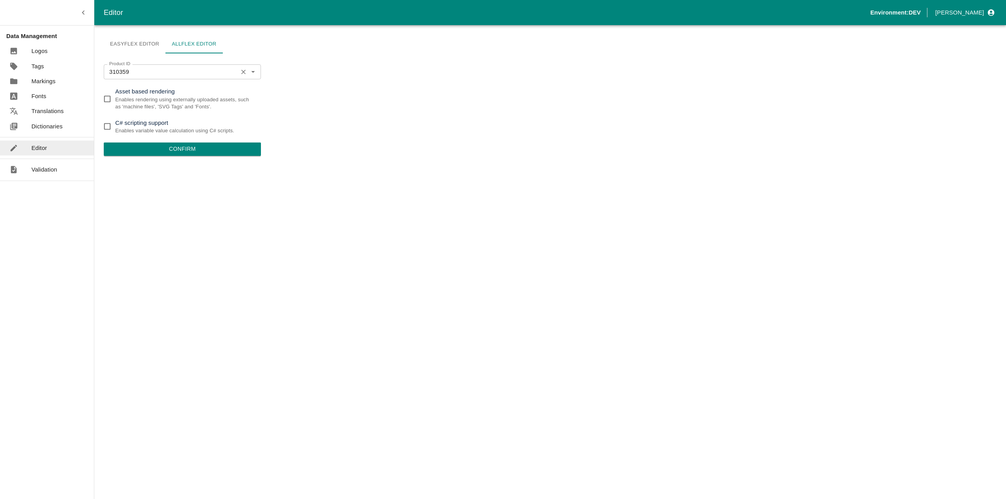
click at [160, 69] on input "310359" at bounding box center [170, 72] width 129 height 10
click at [163, 75] on input "310359" at bounding box center [170, 72] width 129 height 10
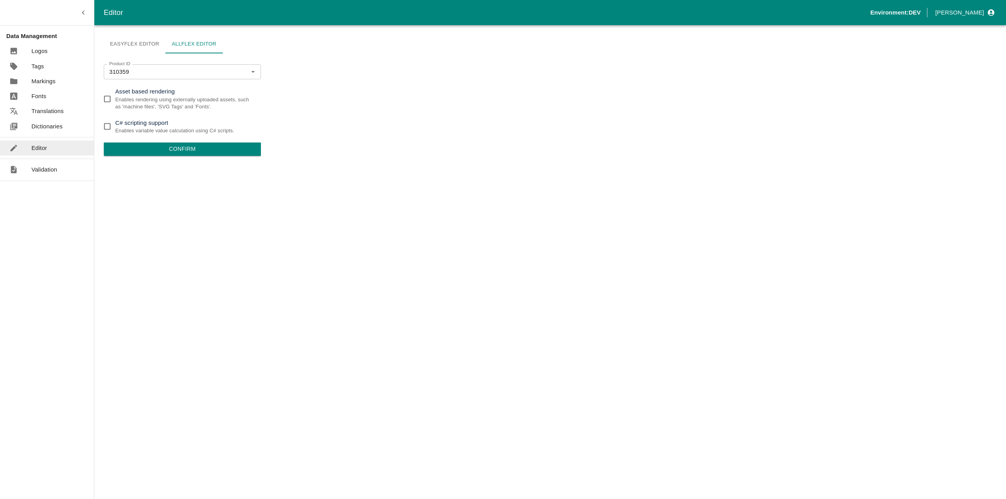
click at [52, 132] on link "Dictionaries" at bounding box center [47, 126] width 94 height 15
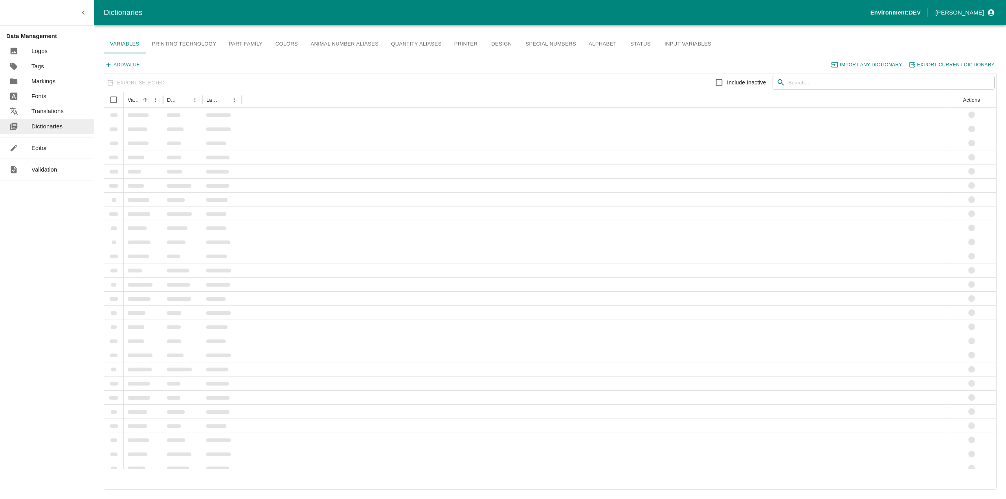
click at [694, 40] on link "Input Variables" at bounding box center [687, 44] width 59 height 19
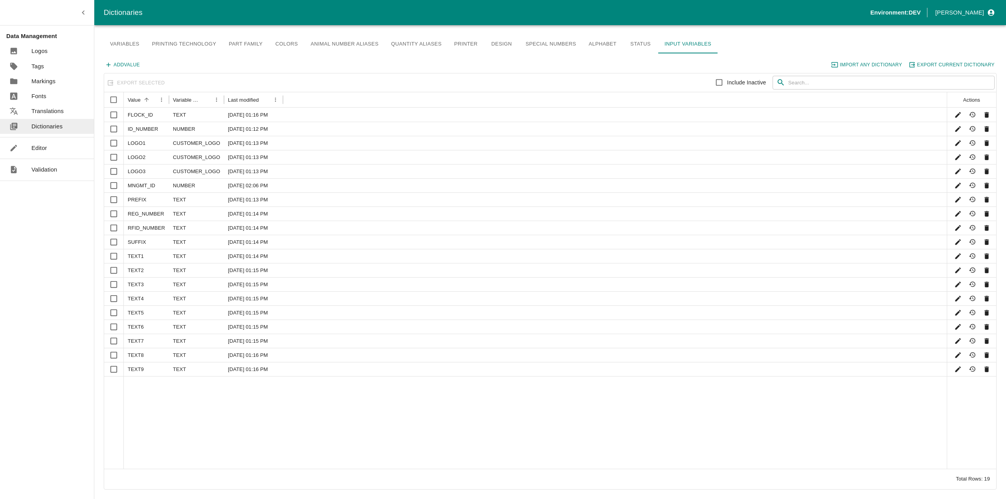
drag, startPoint x: 726, startPoint y: 45, endPoint x: 661, endPoint y: 46, distance: 64.8
click at [661, 46] on div "Variables Printing Technology Part Family Colors Animal Number Aliases Quantity…" at bounding box center [550, 44] width 893 height 19
drag, startPoint x: 668, startPoint y: 33, endPoint x: 707, endPoint y: 50, distance: 41.9
click at [707, 50] on main "Variables Printing Technology Part Family Colors Animal Number Aliases Quantity…" at bounding box center [550, 249] width 912 height 499
drag, startPoint x: 680, startPoint y: 59, endPoint x: 676, endPoint y: 37, distance: 23.1
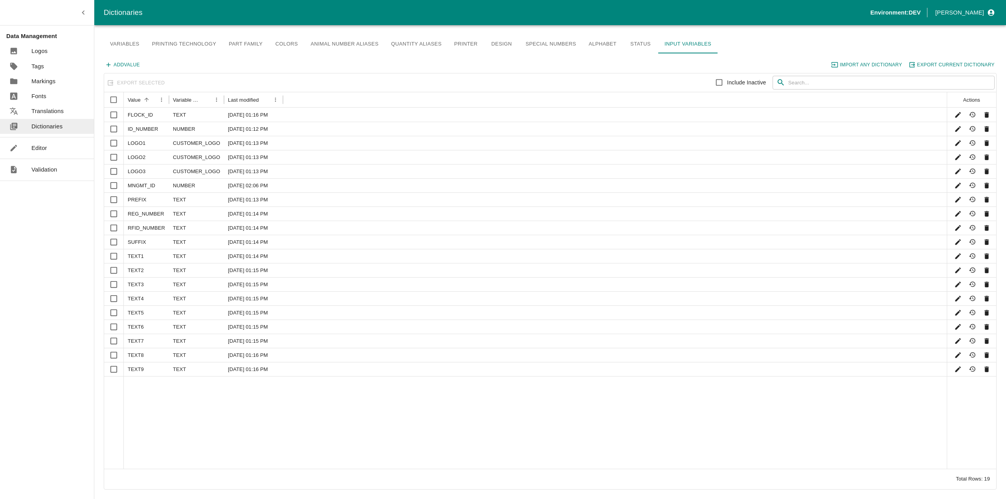
click at [676, 37] on div "Variables Printing Technology Part Family Colors Animal Number Aliases Quantity…" at bounding box center [550, 262] width 893 height 455
drag, startPoint x: 722, startPoint y: 44, endPoint x: 672, endPoint y: 46, distance: 49.2
click at [672, 46] on div "Variables Printing Technology Part Family Colors Animal Number Aliases Quantity…" at bounding box center [550, 44] width 893 height 19
click at [30, 145] on div at bounding box center [20, 148] width 22 height 9
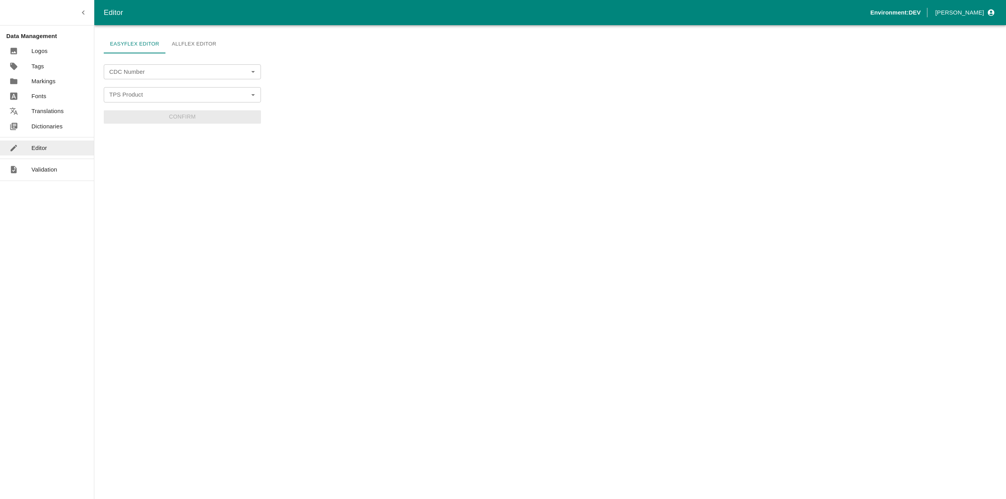
click at [213, 42] on link "Allflex Editor" at bounding box center [193, 44] width 57 height 19
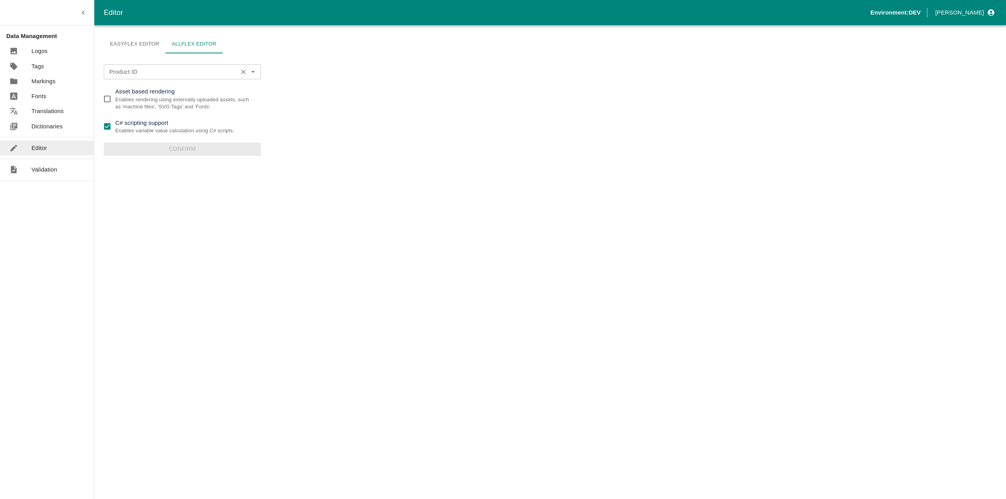
click at [156, 73] on input "Product ID" at bounding box center [170, 72] width 129 height 10
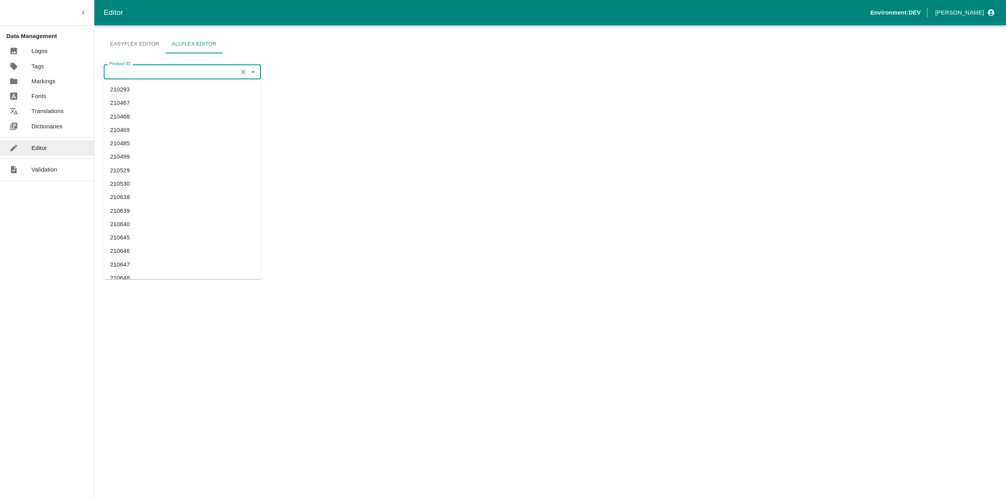
paste input "310482"
type input "310482"
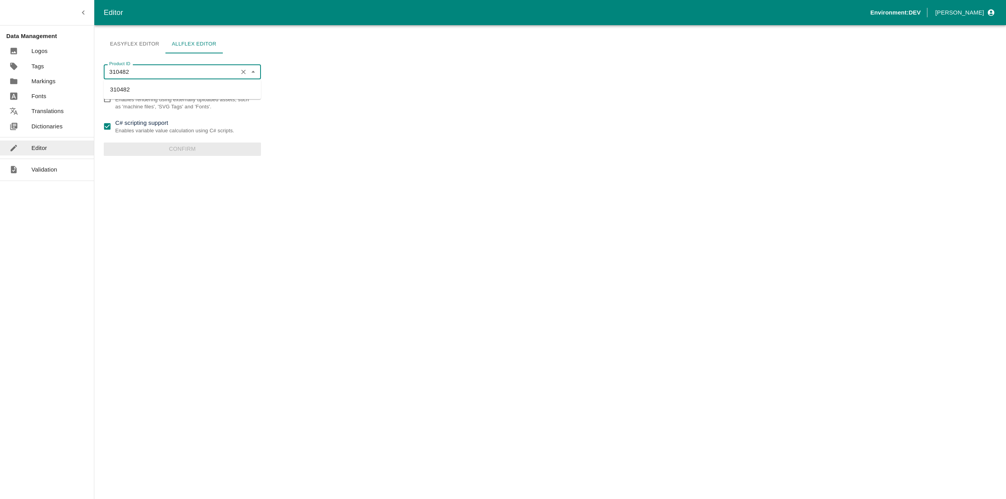
click at [215, 88] on li "310482" at bounding box center [182, 89] width 157 height 13
click at [107, 124] on input "C# scripting support Enables variable value calculation using C# scripts." at bounding box center [107, 127] width 16 height 16
checkbox input "false"
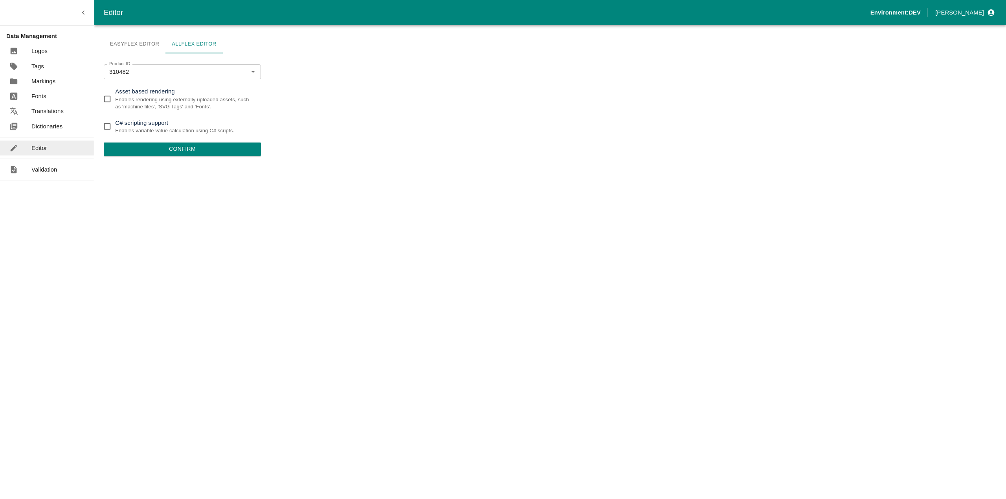
click at [162, 152] on button "Confirm" at bounding box center [182, 149] width 157 height 13
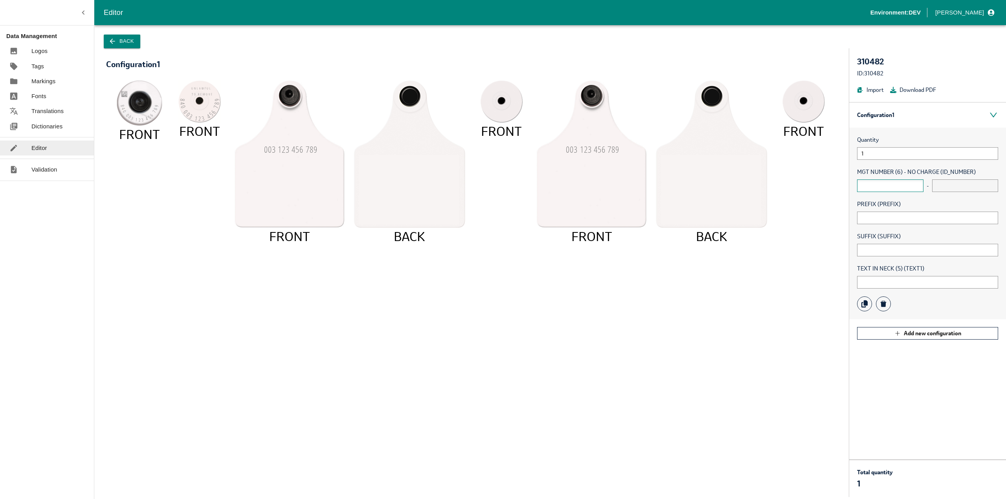
click at [883, 188] on input "text" at bounding box center [890, 186] width 66 height 13
click at [817, 212] on icon "840 003 123 456 78 9 FRONT UNLAWFU L TO REMOV E 840 003 123 456 78 9 FRONT 003 …" at bounding box center [471, 285] width 715 height 409
click at [907, 283] on input "text" at bounding box center [927, 282] width 141 height 13
type input "["
type input "!"
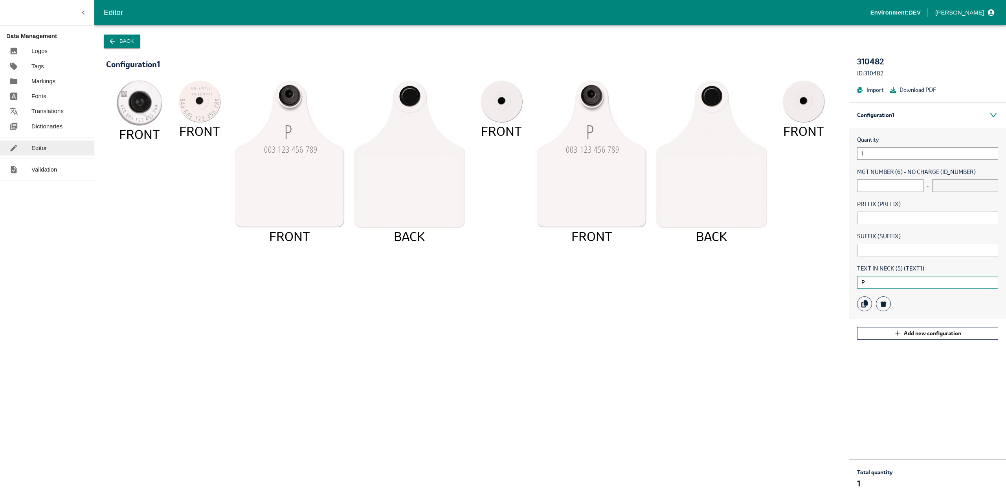
type input "P"
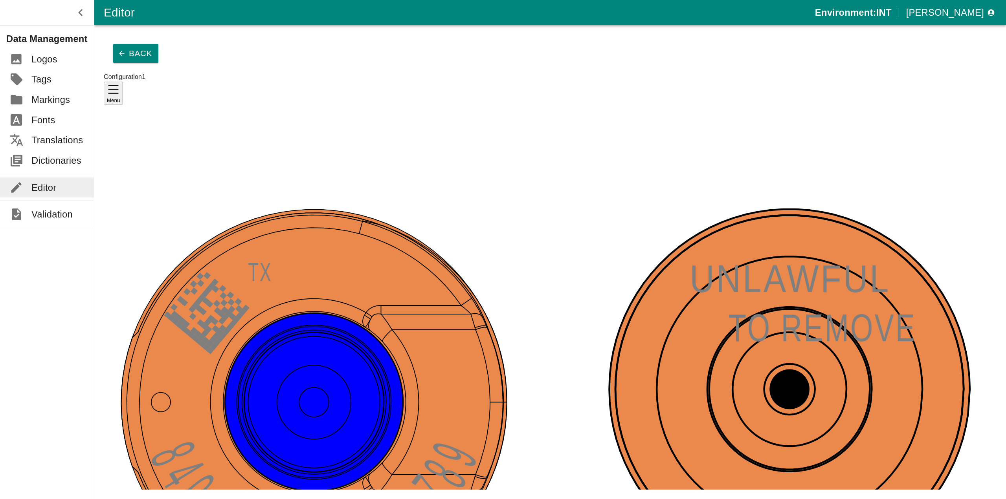
drag, startPoint x: 900, startPoint y: 224, endPoint x: 921, endPoint y: 220, distance: 21.6
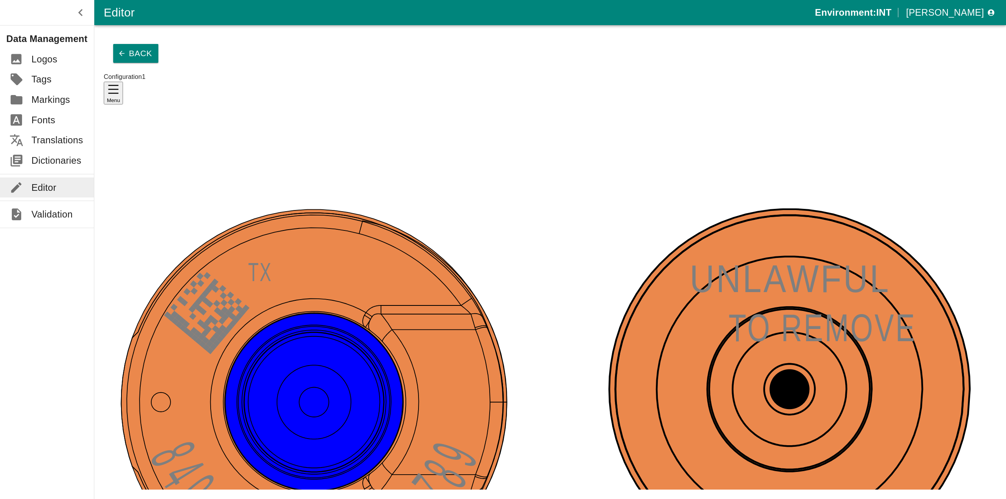
click at [48, 154] on p "Dictionaries" at bounding box center [56, 161] width 50 height 14
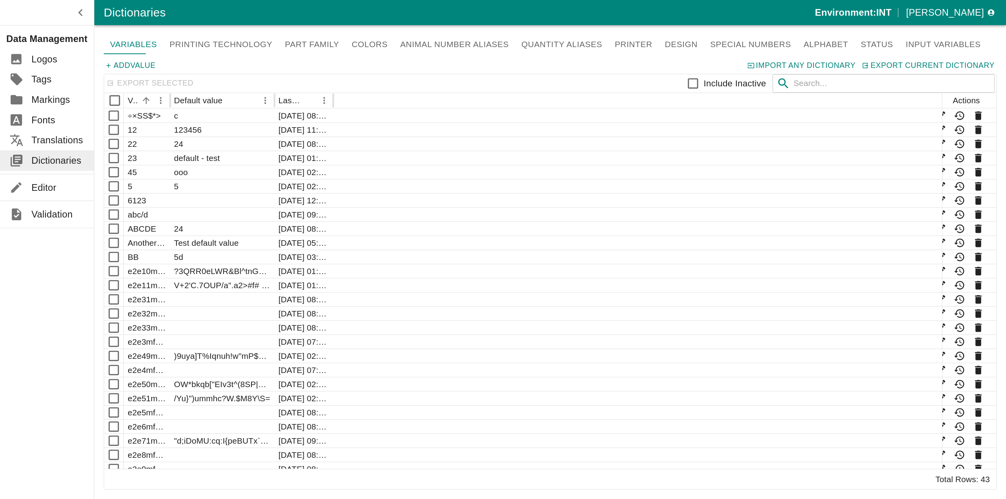
click at [900, 42] on link "Input Variables" at bounding box center [944, 45] width 88 height 20
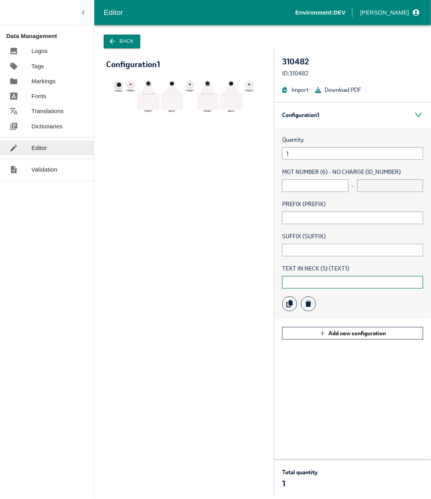
click at [323, 284] on input "text" at bounding box center [352, 282] width 141 height 13
type input "ˇ"
type input "+"
click at [303, 243] on div "SUFFIX (SUFFIX)" at bounding box center [352, 244] width 141 height 24
click at [304, 246] on input "text" at bounding box center [352, 250] width 141 height 13
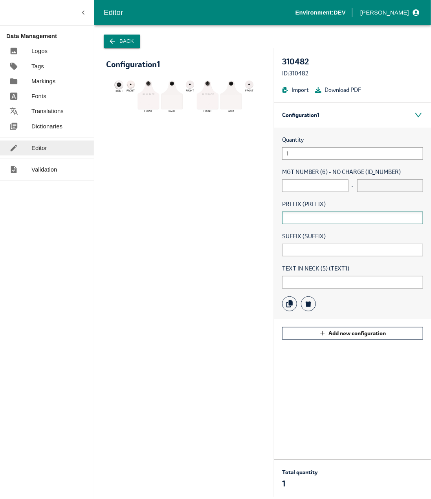
click at [300, 220] on input "text" at bounding box center [352, 218] width 141 height 13
click at [299, 253] on input "text" at bounding box center [352, 250] width 141 height 13
click at [244, 223] on icon "840 003 123 456 78 9 FRONT UNLAWFU L TO REMOV E 840 003 123 456 78 9 FRONT 003 …" at bounding box center [184, 285] width 140 height 409
click at [306, 290] on div "Quantity 1 MGT NUMBER (6) - NO CHARGE (ID_NUMBER) - PREFIX (PREFIX) SUFFIX (SUF…" at bounding box center [352, 224] width 157 height 192
click at [305, 286] on input "text" at bounding box center [352, 282] width 141 height 13
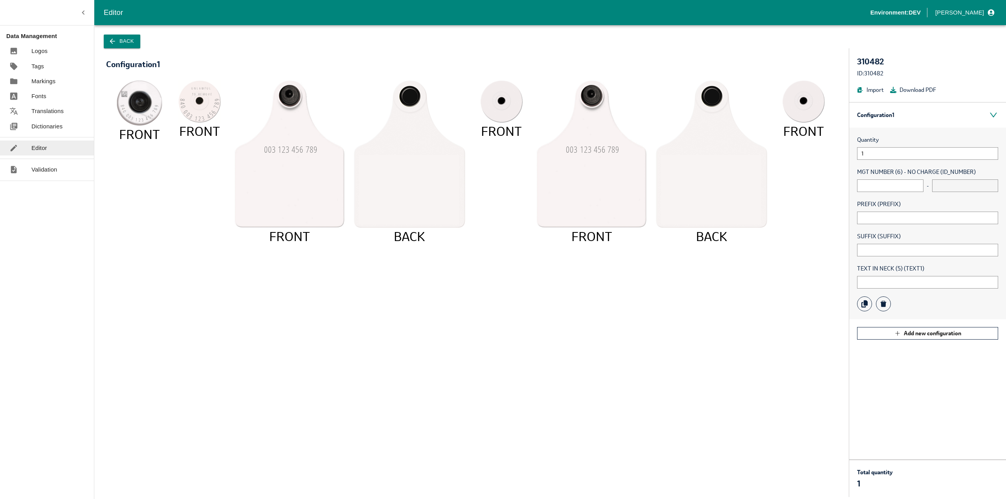
click at [126, 50] on div "Configuration 1 Menu 840 003 123 456 78 9 FRONT UNLAWFU L TO REMOV E 840 003 12…" at bounding box center [471, 272] width 755 height 449
click at [124, 42] on button "Back" at bounding box center [122, 42] width 37 height 14
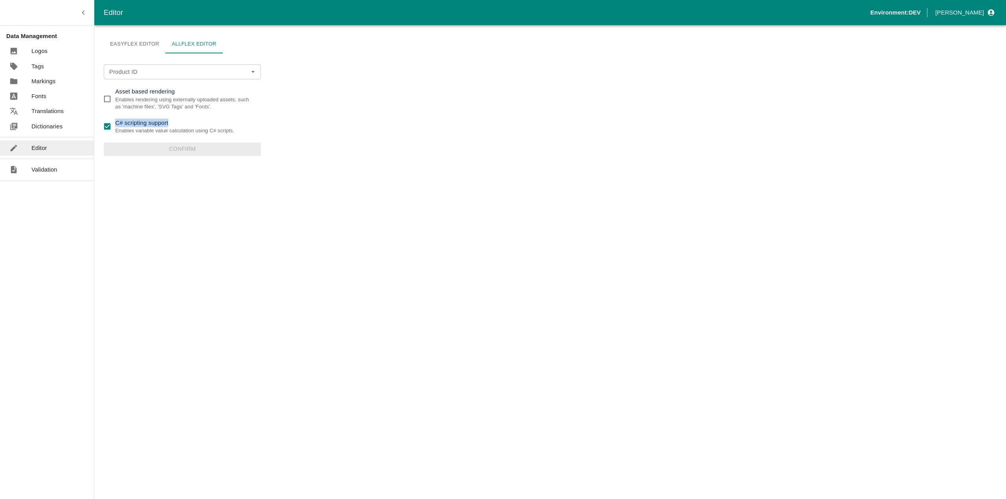
drag, startPoint x: 178, startPoint y: 125, endPoint x: 117, endPoint y: 124, distance: 61.3
click at [117, 124] on p "C# scripting support" at bounding box center [174, 123] width 119 height 9
copy p "C# scripting support"
drag, startPoint x: 117, startPoint y: 91, endPoint x: 174, endPoint y: 86, distance: 58.0
click at [174, 86] on form "Product ID Product ID Asset based rendering Enables rendering using externally …" at bounding box center [182, 110] width 157 height 92
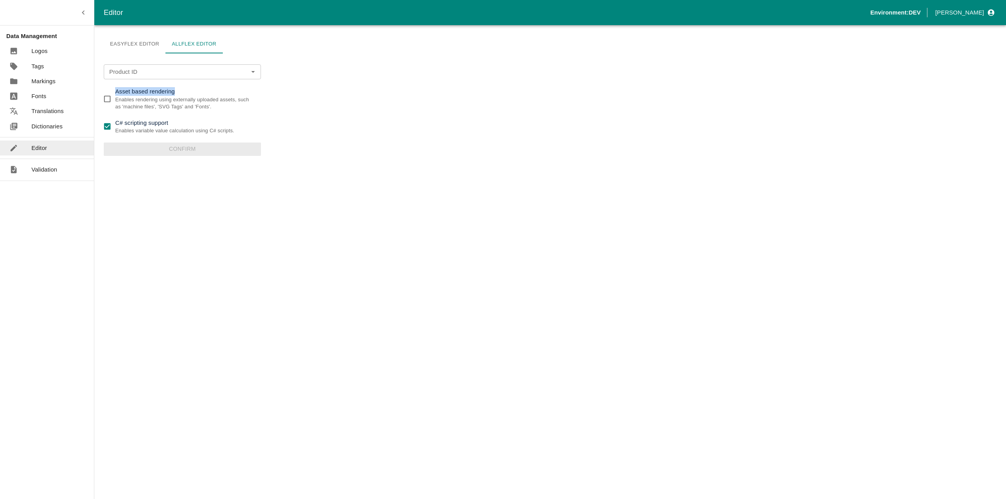
copy p "Asset based rendering"
click at [172, 121] on p "C# scripting support" at bounding box center [174, 123] width 119 height 9
click at [115, 121] on input "C# scripting support Enables variable value calculation using C# scripts." at bounding box center [107, 127] width 16 height 16
checkbox input "false"
drag, startPoint x: 182, startPoint y: 92, endPoint x: 117, endPoint y: 90, distance: 64.9
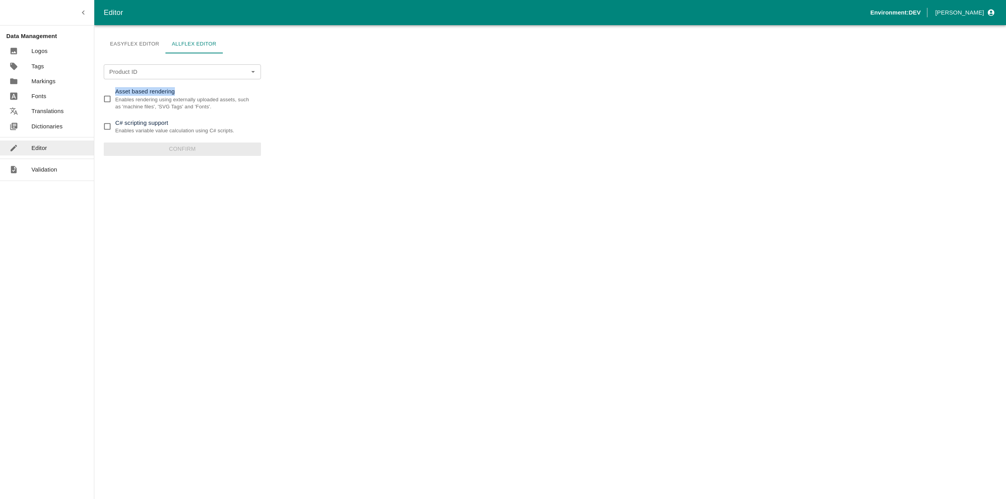
click at [117, 90] on p "Asset based rendering" at bounding box center [185, 91] width 140 height 9
copy p "Asset based rendering"
click at [130, 70] on div "Product ID Product ID" at bounding box center [182, 71] width 157 height 15
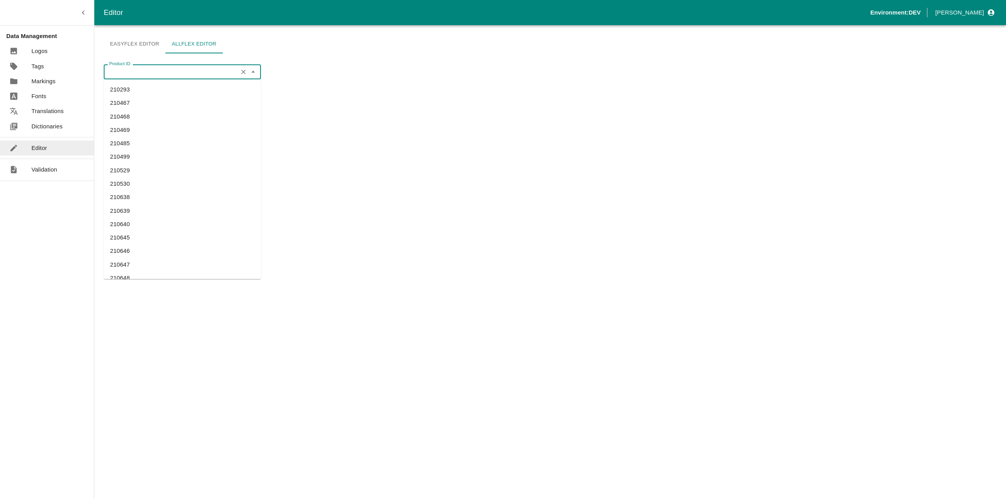
paste input "310359"
type input "310359"
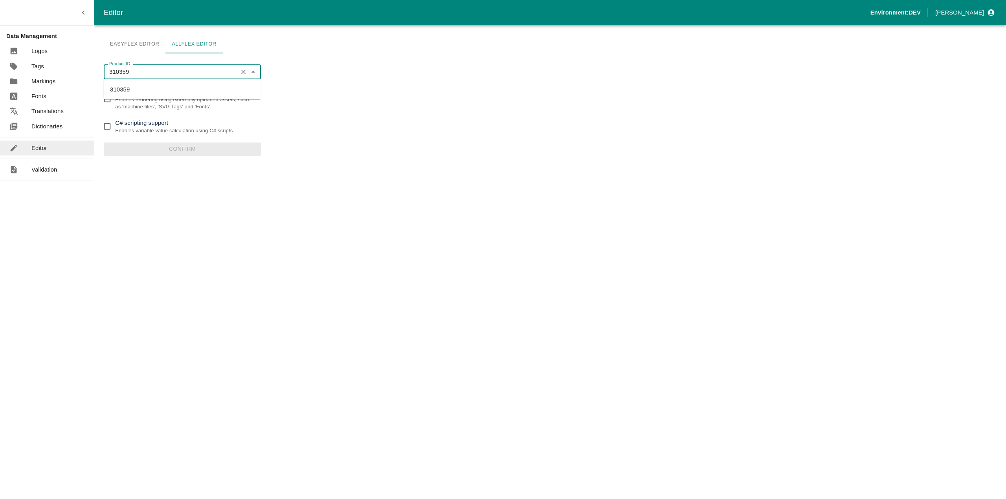
click at [128, 90] on li "310359" at bounding box center [182, 89] width 157 height 13
click at [126, 92] on p "Asset based rendering" at bounding box center [185, 91] width 140 height 9
click at [115, 92] on input "Asset based rendering Enables rendering using externally uploaded assets, such …" at bounding box center [107, 99] width 16 height 16
checkbox input "true"
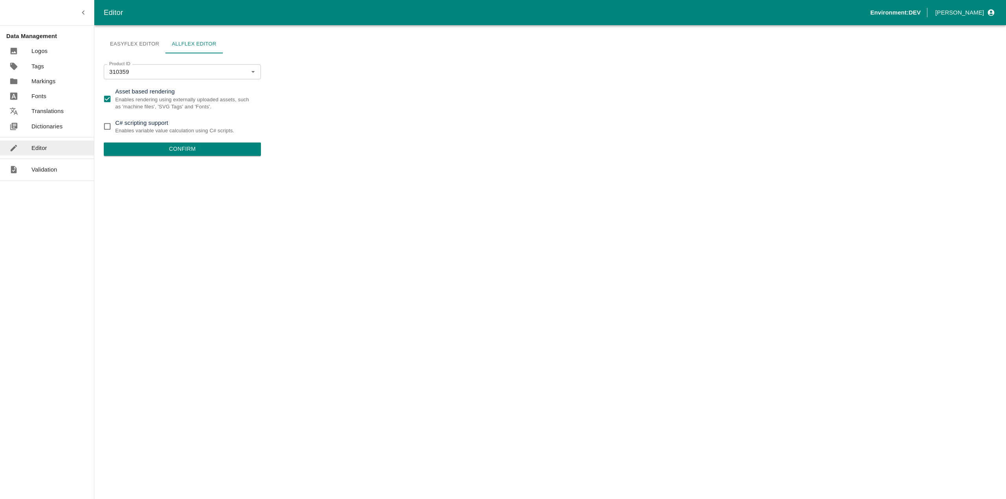
click at [155, 145] on button "Confirm" at bounding box center [182, 149] width 157 height 13
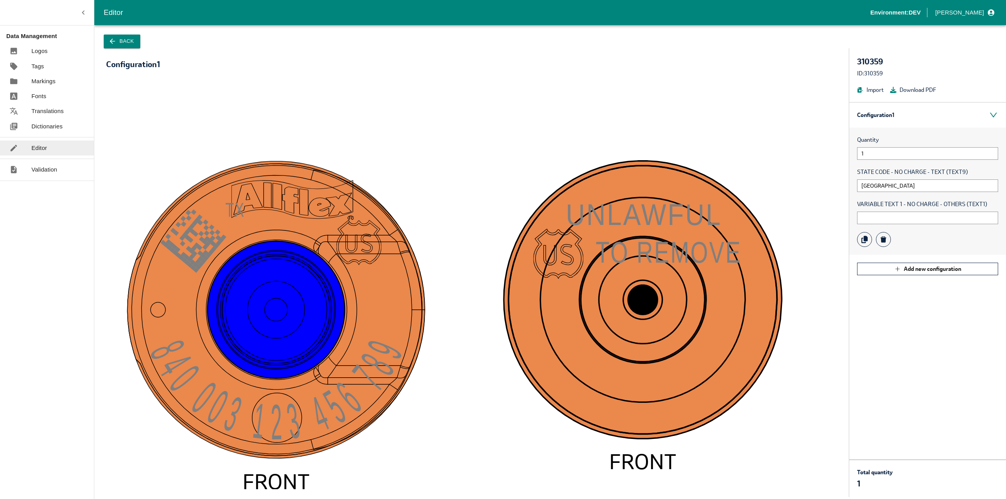
click at [137, 44] on button "Back" at bounding box center [122, 42] width 37 height 14
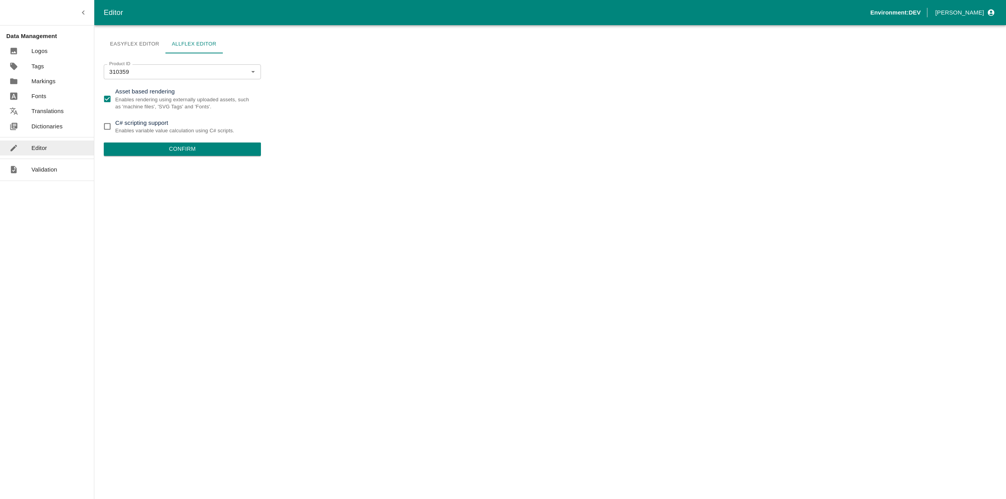
click at [104, 103] on input "Asset based rendering Enables rendering using externally uploaded assets, such …" at bounding box center [107, 99] width 16 height 16
drag, startPoint x: 216, startPoint y: 109, endPoint x: 123, endPoint y: 110, distance: 92.7
click at [123, 110] on p "Enables rendering using externally uploaded assets, such as 'machine files', 'S…" at bounding box center [185, 103] width 140 height 15
click at [220, 107] on p "Enables rendering using externally uploaded assets, such as 'machine files', 'S…" at bounding box center [185, 103] width 140 height 15
click at [115, 107] on input "Asset based rendering Enables rendering using externally uploaded assets, such …" at bounding box center [107, 99] width 16 height 16
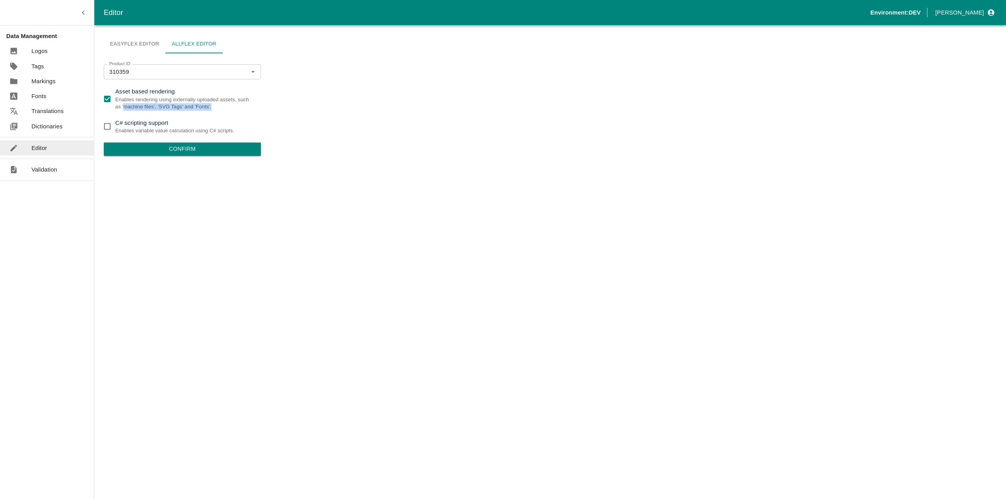
drag, startPoint x: 218, startPoint y: 106, endPoint x: 125, endPoint y: 107, distance: 92.7
click at [125, 107] on p "Enables rendering using externally uploaded assets, such as 'machine files', 'S…" at bounding box center [185, 103] width 140 height 15
click at [215, 104] on p "Enables rendering using externally uploaded assets, such as 'machine files', 'S…" at bounding box center [185, 103] width 140 height 15
click at [115, 104] on input "Asset based rendering Enables rendering using externally uploaded assets, such …" at bounding box center [107, 99] width 16 height 16
drag, startPoint x: 221, startPoint y: 110, endPoint x: 116, endPoint y: 101, distance: 105.7
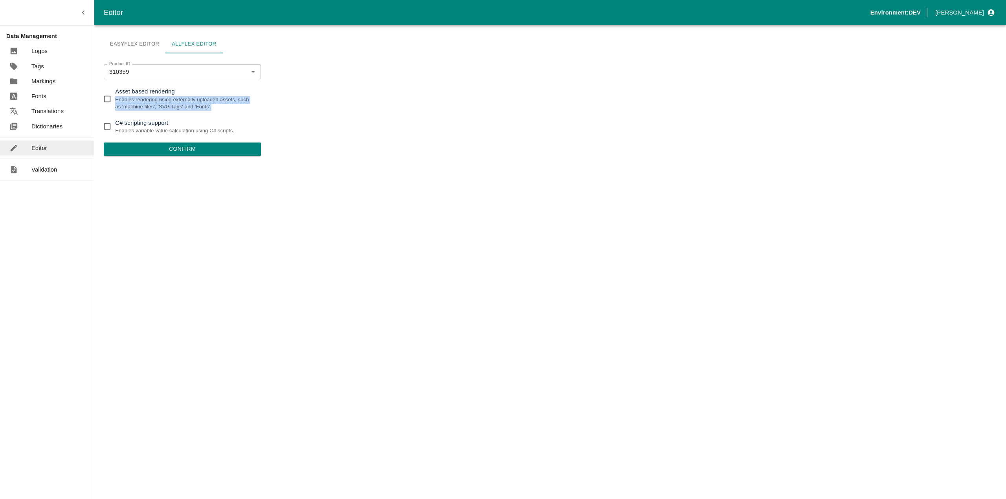
click at [116, 101] on p "Enables rendering using externally uploaded assets, such as 'machine files', 'S…" at bounding box center [185, 103] width 140 height 15
copy p "Enables rendering using externally uploaded assets, such as 'machine files', 'S…"
drag, startPoint x: 137, startPoint y: 134, endPoint x: 235, endPoint y: 133, distance: 98.3
click at [235, 133] on label "C# scripting support Enables variable value calculation using C# scripts." at bounding box center [176, 127] width 155 height 16
drag, startPoint x: 214, startPoint y: 107, endPoint x: 116, endPoint y: 100, distance: 97.7
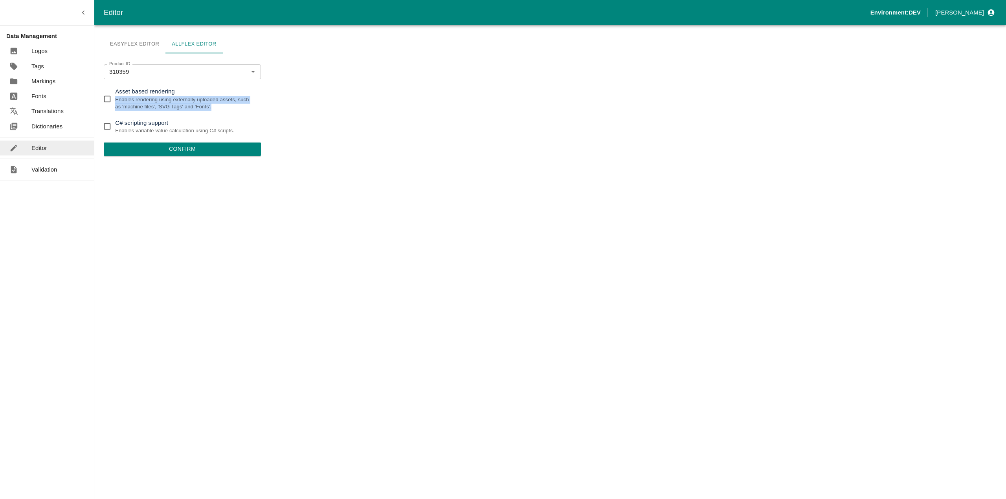
click at [116, 100] on p "Enables rendering using externally uploaded assets, such as 'machine files', 'S…" at bounding box center [185, 103] width 140 height 15
click at [125, 101] on p "Enables rendering using externally uploaded assets, such as 'machine files', 'S…" at bounding box center [185, 103] width 140 height 15
click at [115, 101] on input "Asset based rendering Enables rendering using externally uploaded assets, such …" at bounding box center [107, 99] width 16 height 16
click at [119, 102] on p "Enables rendering using externally uploaded assets, such as 'machine files', 'S…" at bounding box center [185, 103] width 140 height 15
click at [115, 102] on input "Asset based rendering Enables rendering using externally uploaded assets, such …" at bounding box center [107, 99] width 16 height 16
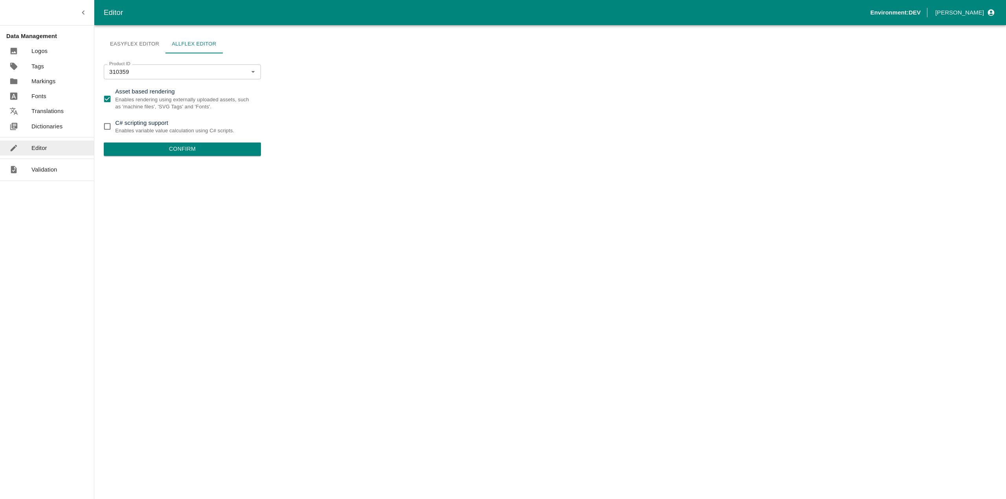
checkbox input "false"
